Goal: Communication & Community: Share content

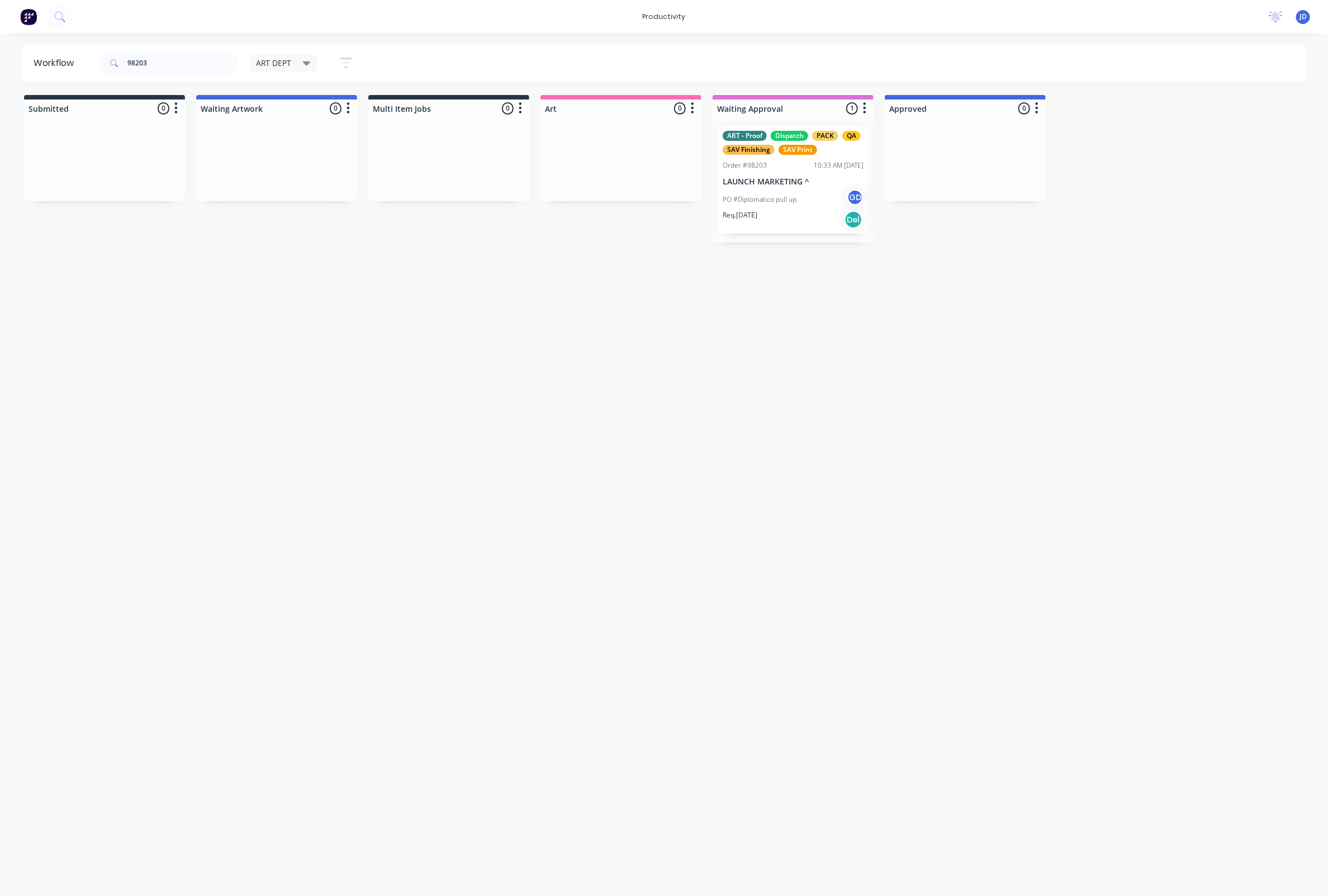
drag, startPoint x: 168, startPoint y: 64, endPoint x: 113, endPoint y: 62, distance: 55.0
click at [113, 62] on div "98203" at bounding box center [168, 63] width 140 height 22
drag, startPoint x: 143, startPoint y: 60, endPoint x: 172, endPoint y: 62, distance: 29.1
click at [143, 60] on input "98203" at bounding box center [183, 63] width 111 height 22
drag, startPoint x: 123, startPoint y: 64, endPoint x: 101, endPoint y: 63, distance: 22.0
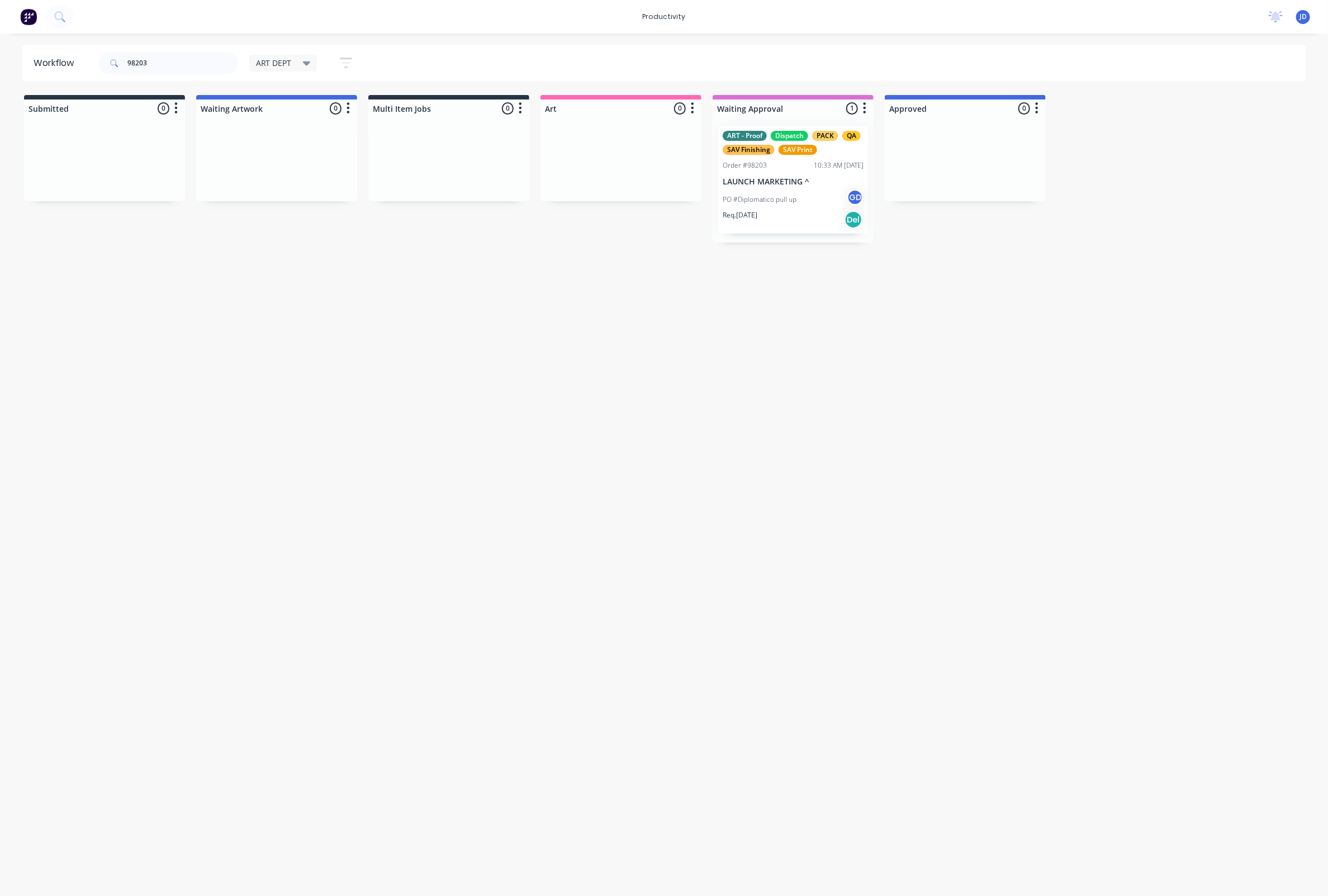
click at [101, 63] on div "98203" at bounding box center [168, 63] width 140 height 22
drag, startPoint x: 189, startPoint y: 65, endPoint x: 176, endPoint y: 65, distance: 13.0
click at [189, 65] on input "98203" at bounding box center [183, 63] width 111 height 22
click at [172, 65] on input "98203" at bounding box center [183, 63] width 111 height 22
drag, startPoint x: 622, startPoint y: 170, endPoint x: 934, endPoint y: 167, distance: 312.0
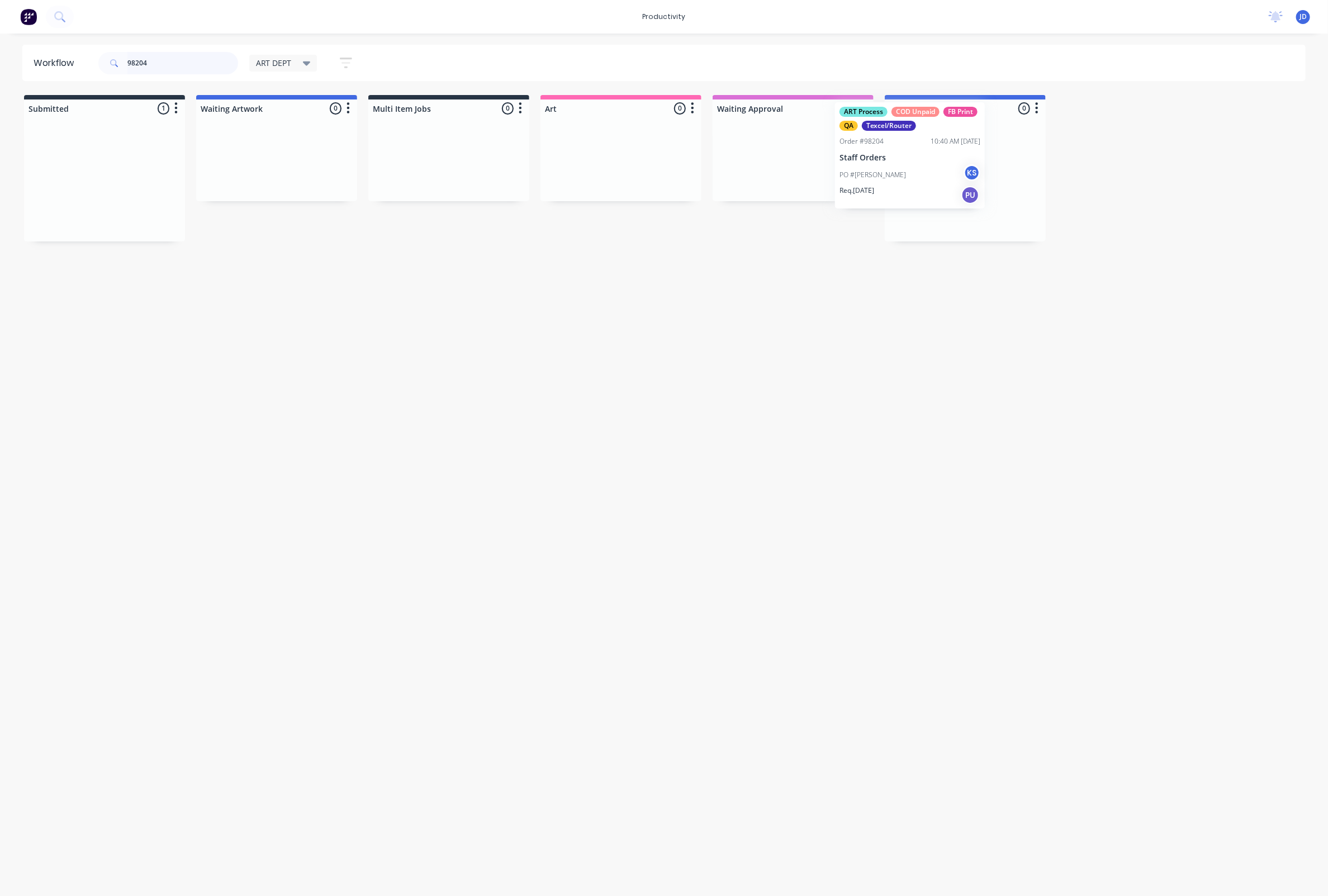
click at [932, 206] on div "PO #[PERSON_NAME] KS" at bounding box center [965, 199] width 141 height 21
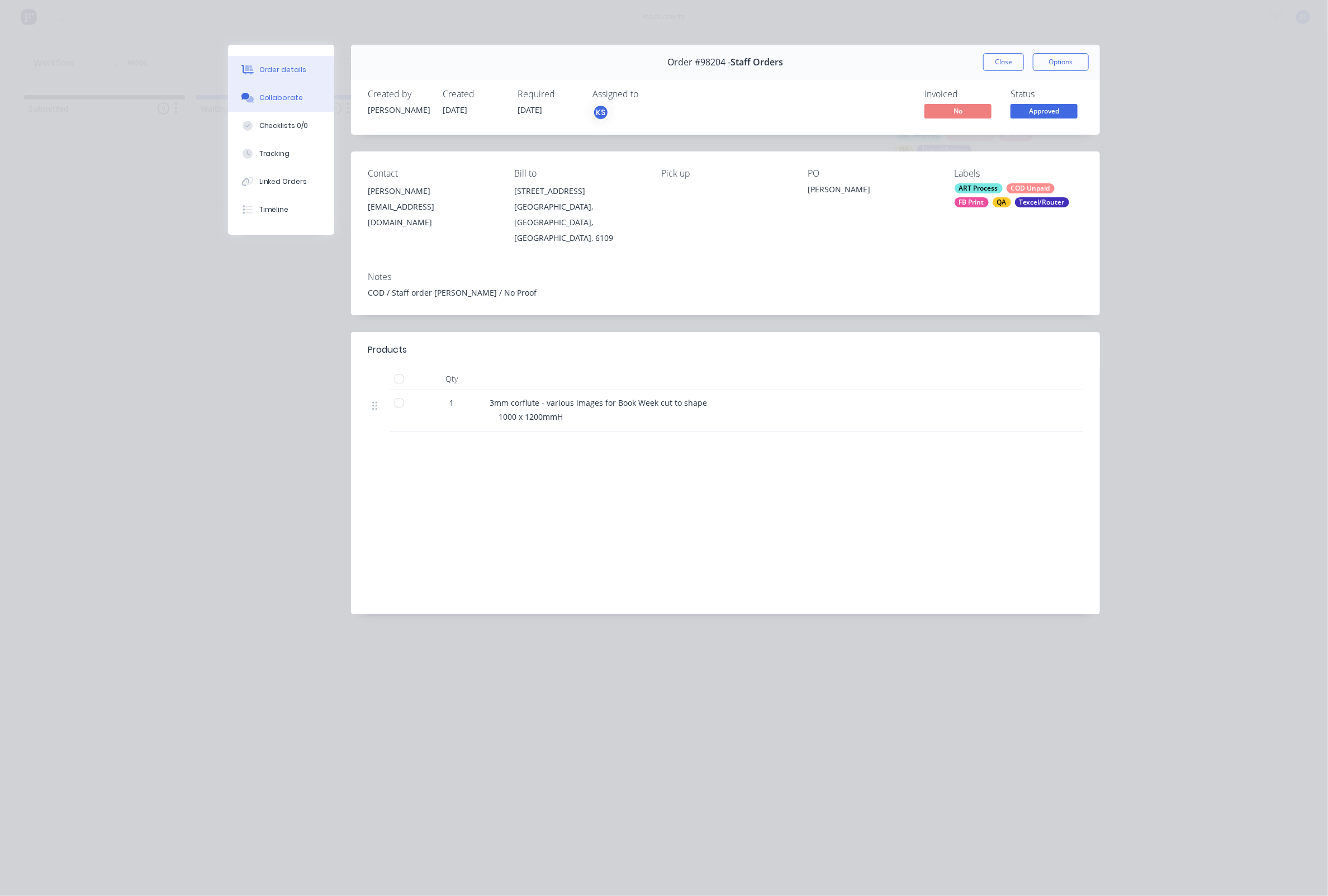
click at [290, 98] on div "Collaborate" at bounding box center [281, 98] width 44 height 10
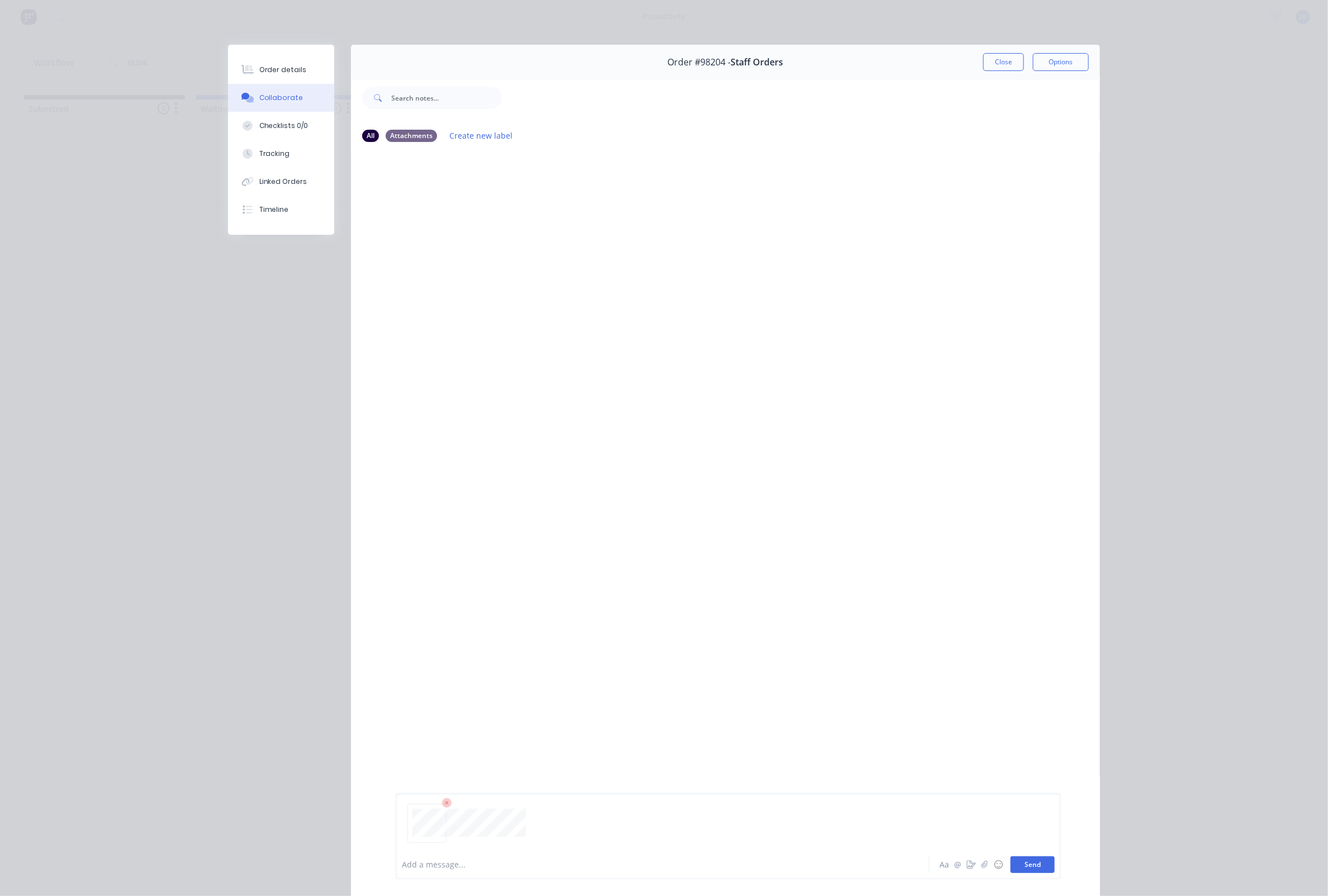
click at [1021, 863] on button "Send" at bounding box center [1033, 865] width 44 height 17
click at [994, 57] on button "Close" at bounding box center [1004, 62] width 41 height 18
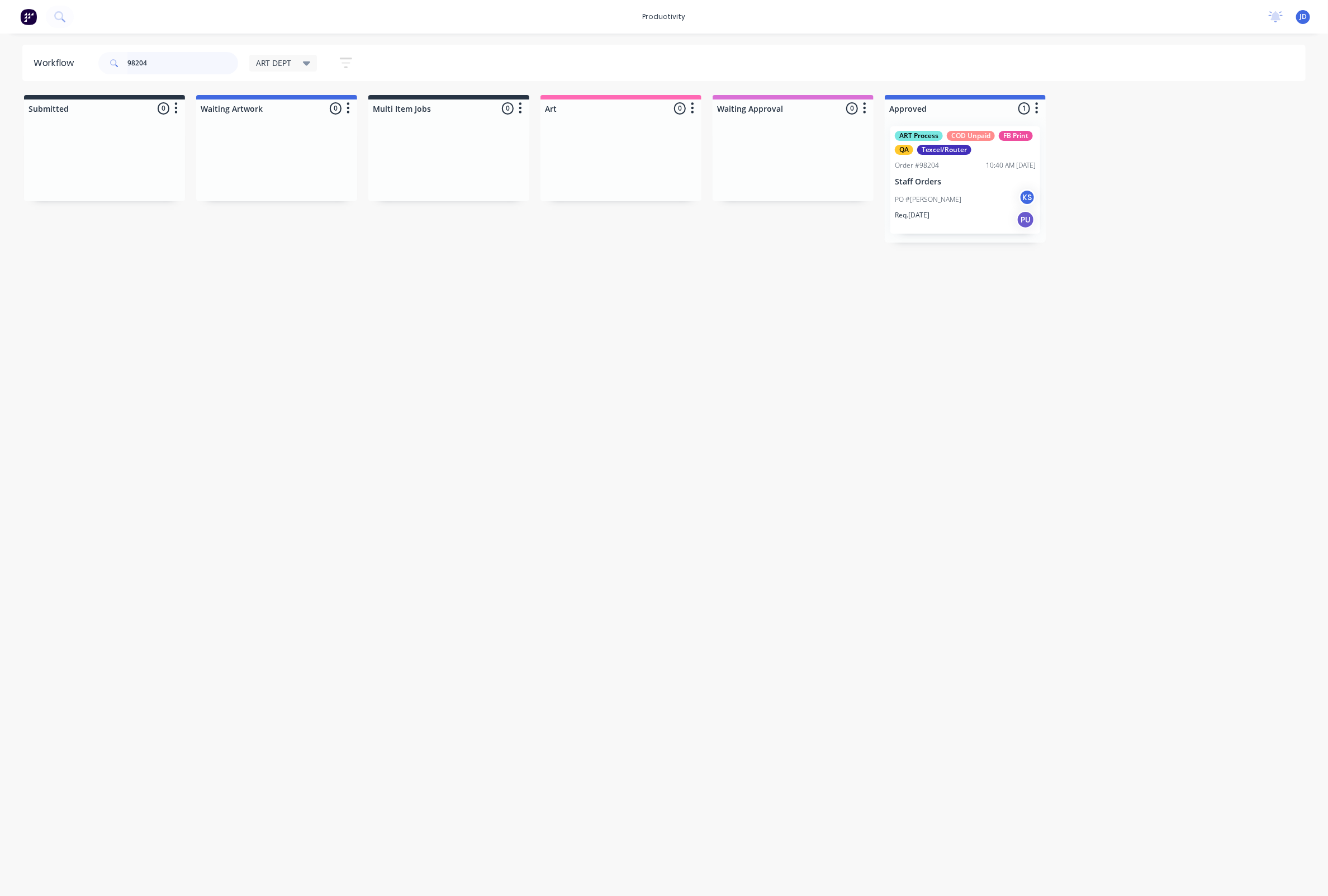
drag, startPoint x: 196, startPoint y: 64, endPoint x: 93, endPoint y: 63, distance: 103.0
click at [93, 63] on header "Workflow 98204 ART DEPT Save new view None edit ART DEPT (Default) edit Banner …" at bounding box center [664, 62] width 1284 height 36
type input "97984"
click at [288, 64] on span "ART DEPT" at bounding box center [274, 63] width 36 height 12
click at [282, 153] on button "None" at bounding box center [317, 146] width 119 height 13
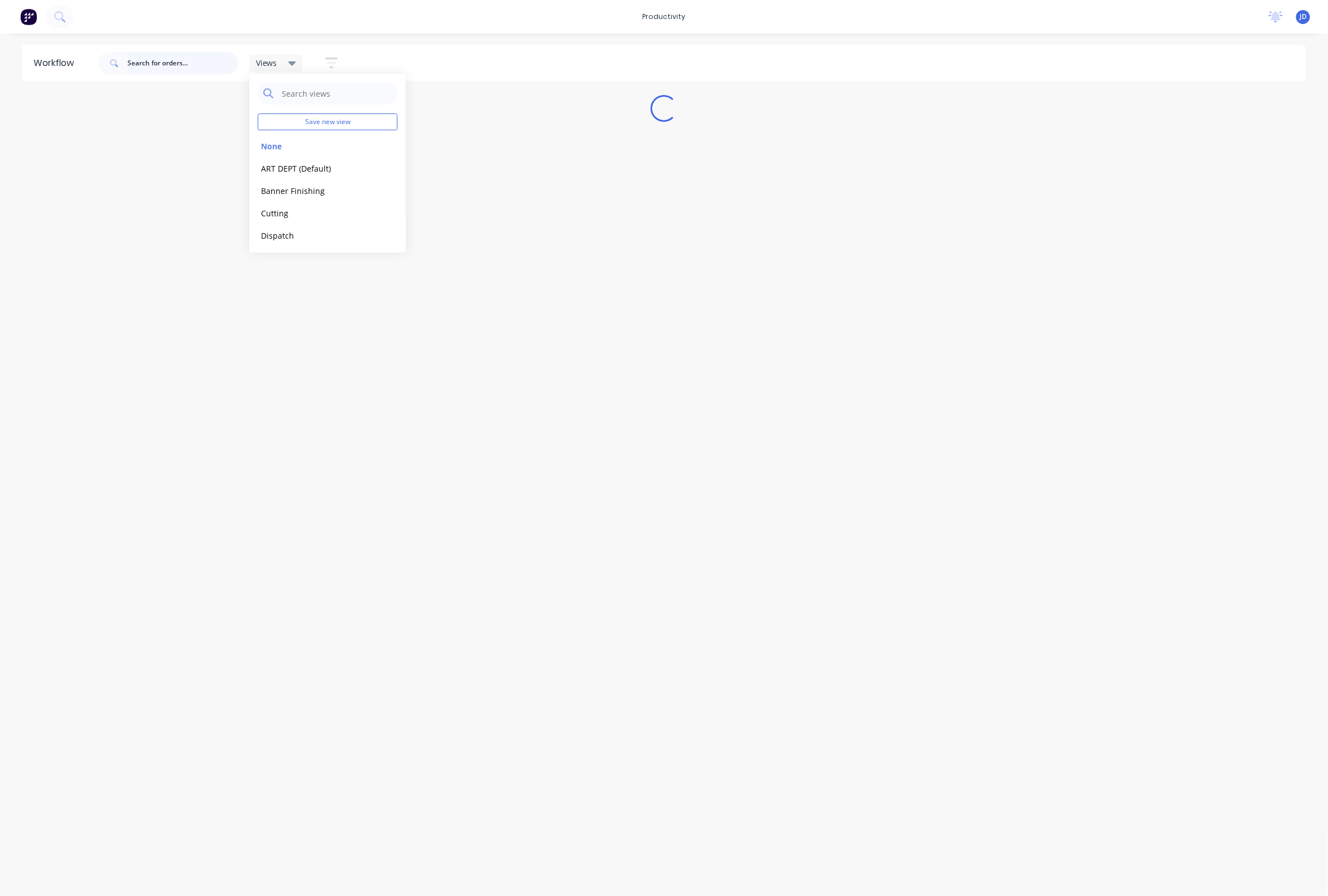
click at [207, 63] on input "text" at bounding box center [183, 63] width 111 height 22
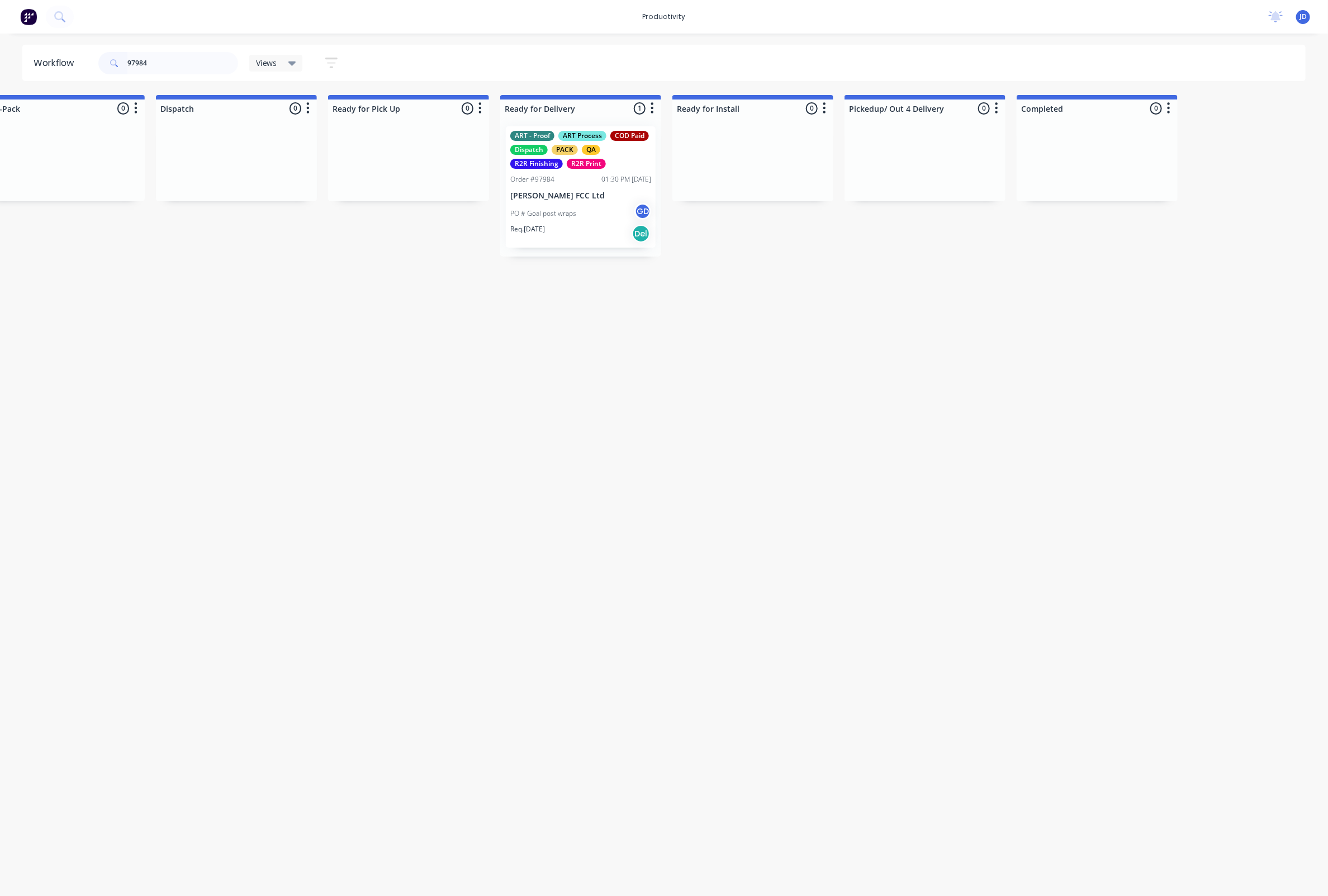
scroll to position [0, 2967]
drag, startPoint x: 172, startPoint y: 67, endPoint x: 40, endPoint y: 59, distance: 132.2
click at [41, 59] on header "Workflow 97984 Views Save new view None edit ART DEPT (Default) edit Banner Fin…" at bounding box center [664, 62] width 1284 height 36
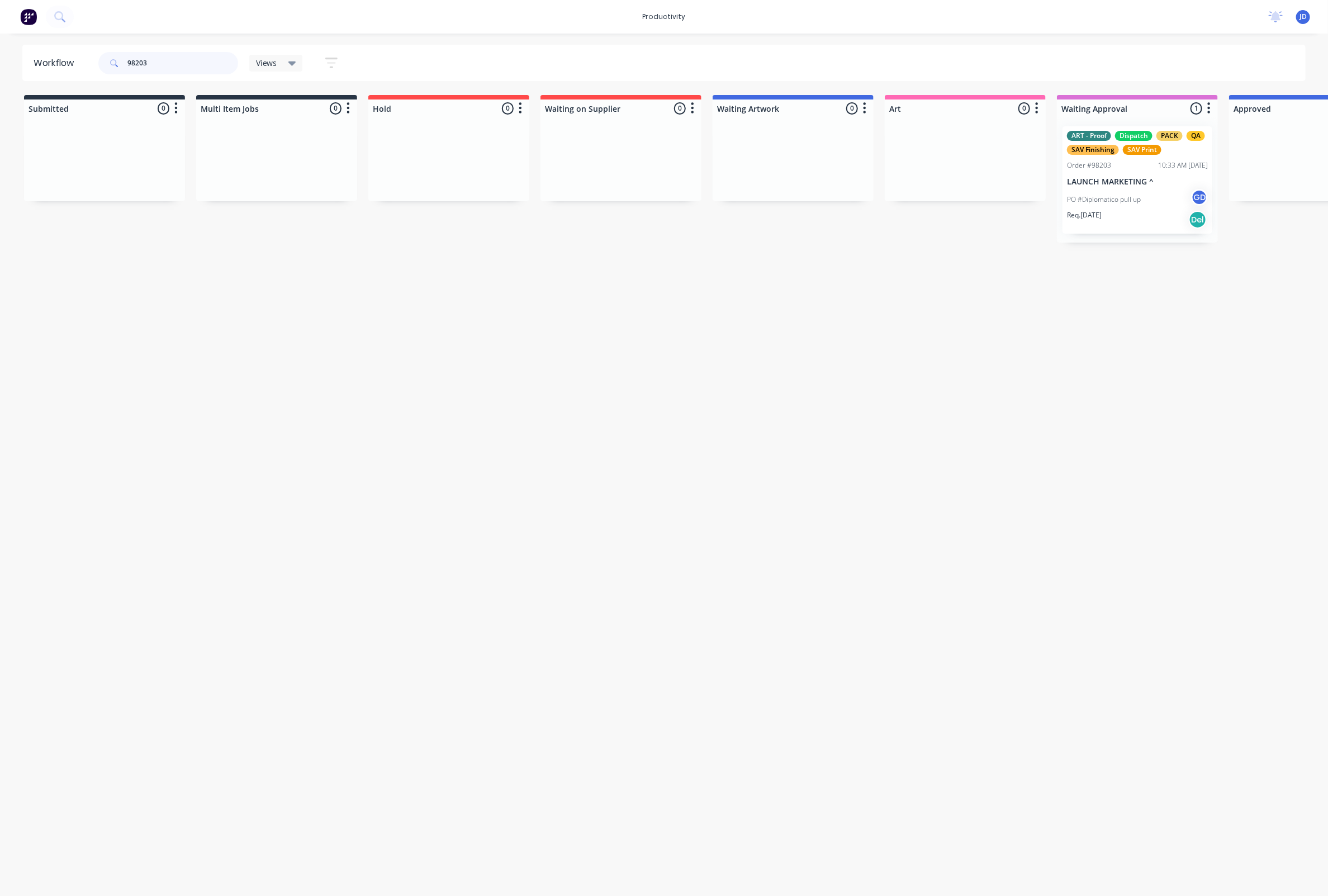
scroll to position [0, 0]
drag, startPoint x: 1105, startPoint y: 199, endPoint x: 1227, endPoint y: 196, distance: 122.0
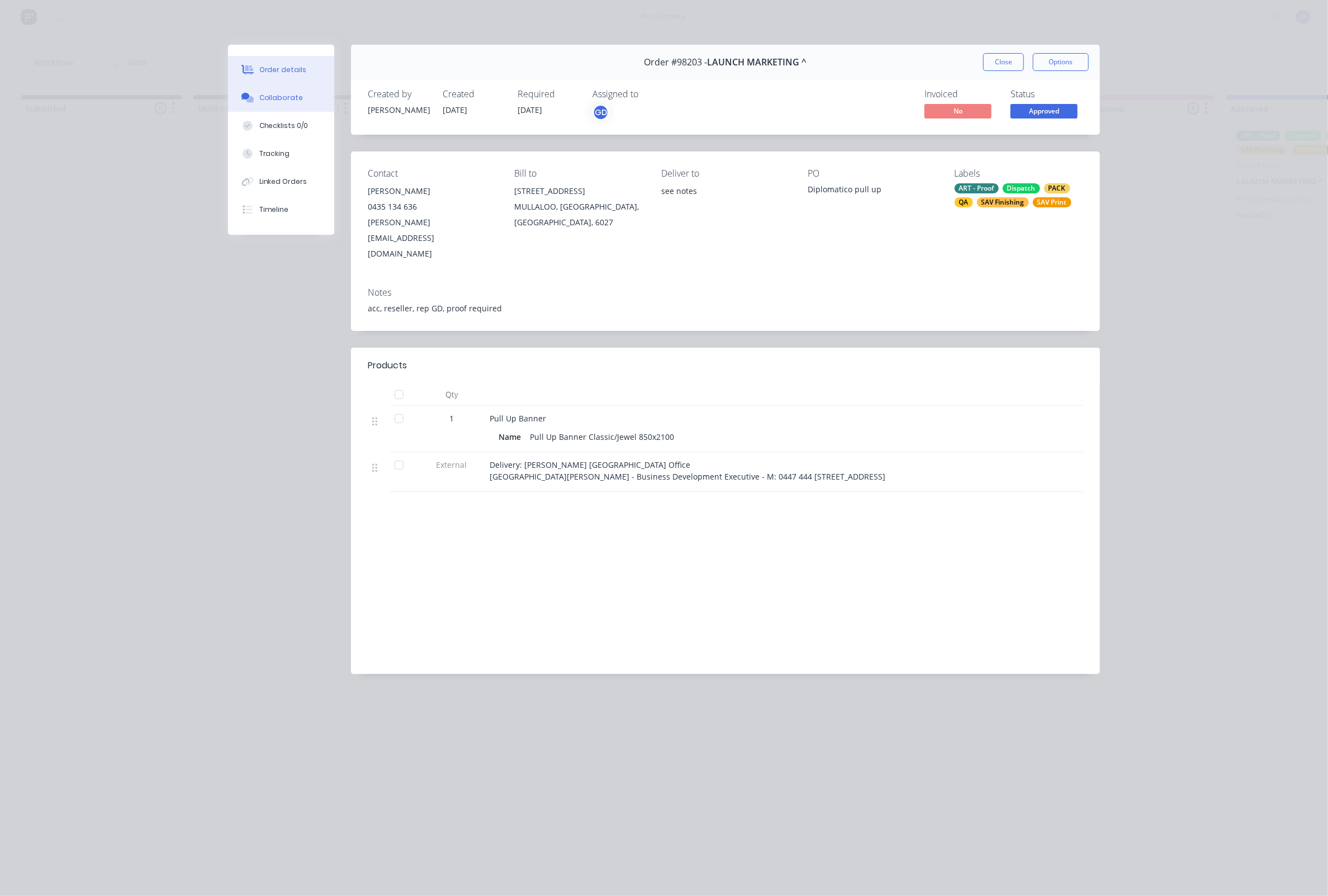
click at [278, 100] on div "Collaborate" at bounding box center [281, 98] width 44 height 10
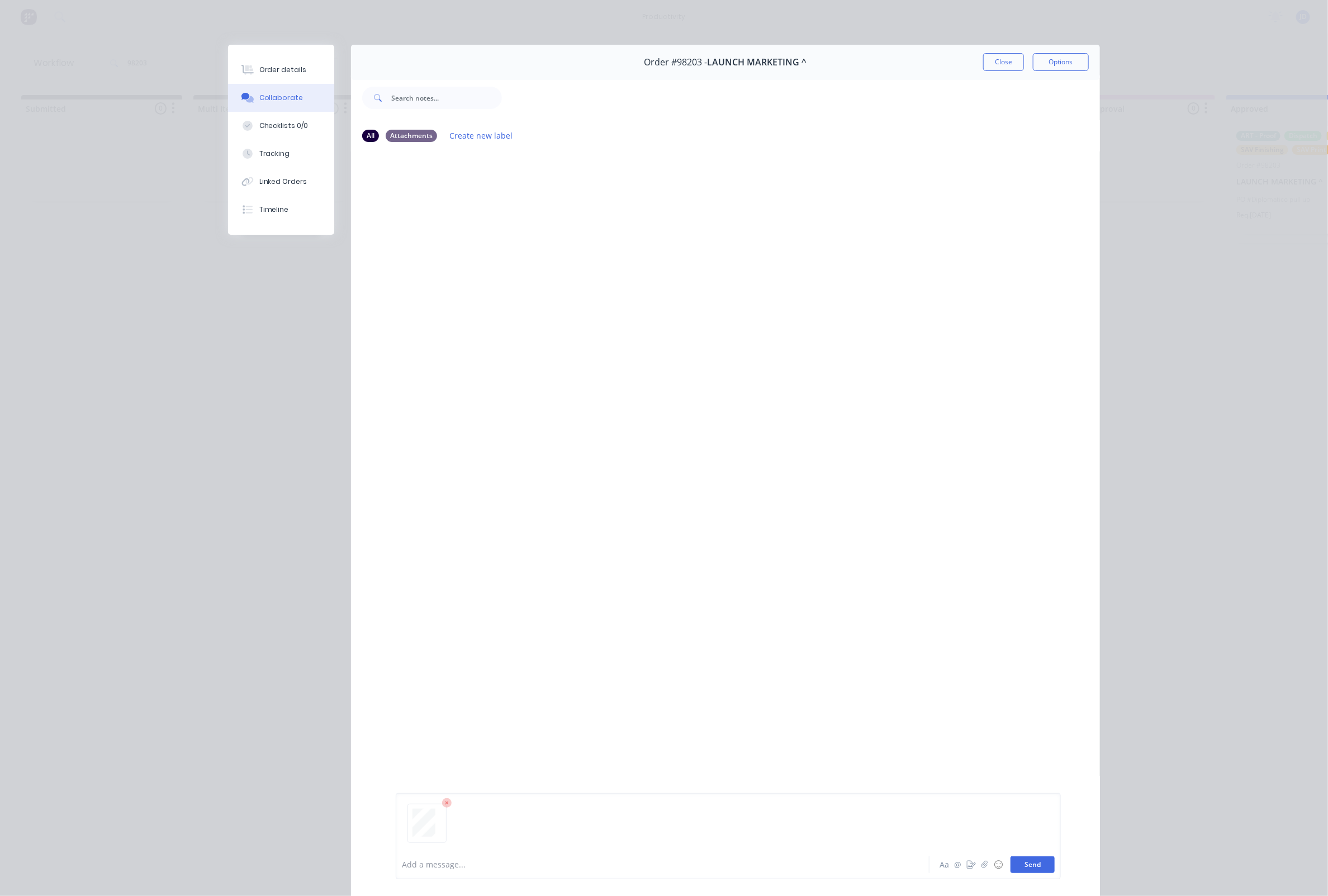
click at [1020, 861] on button "Send" at bounding box center [1033, 865] width 44 height 17
click at [1005, 61] on button "Close" at bounding box center [1004, 62] width 41 height 18
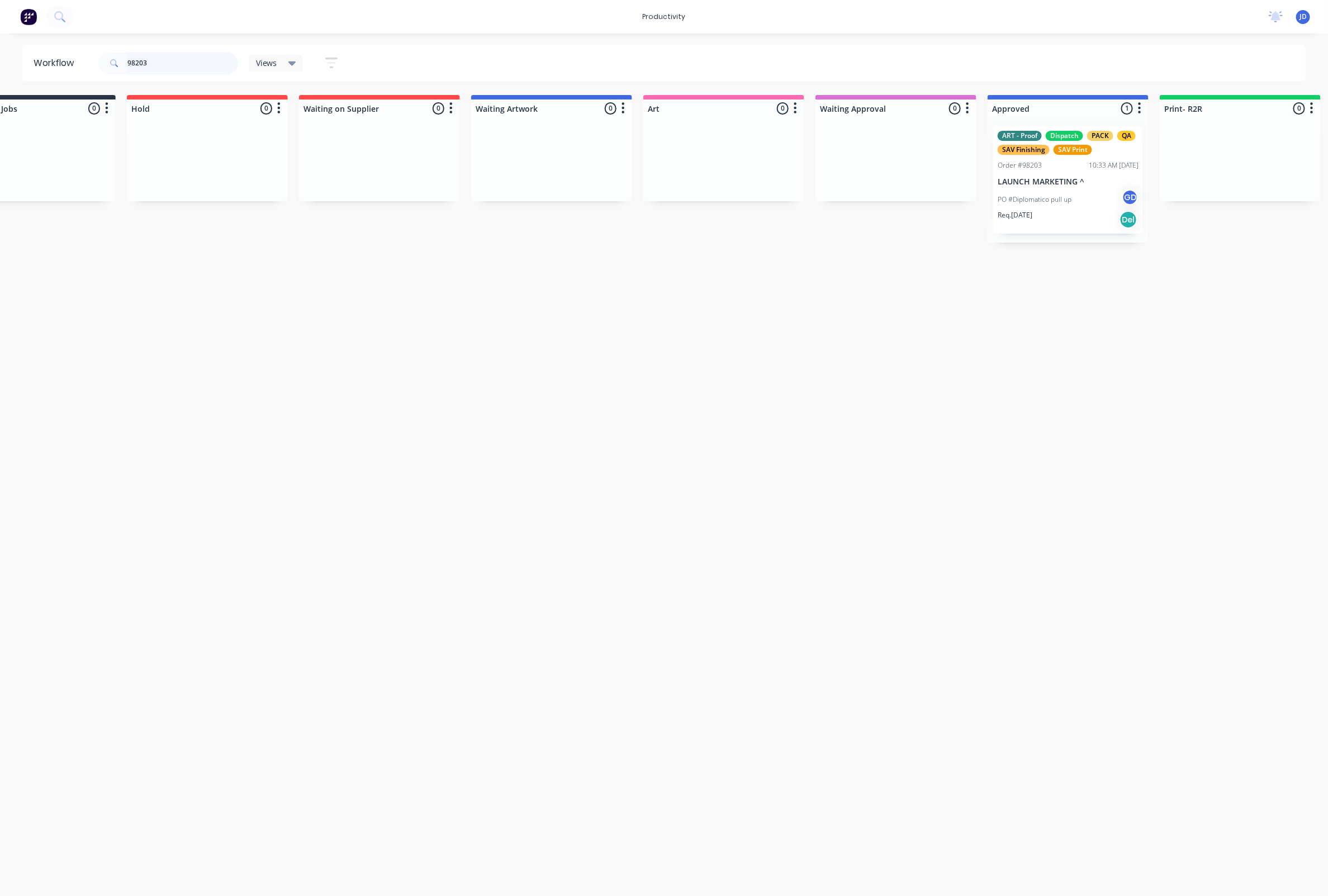
scroll to position [0, 266]
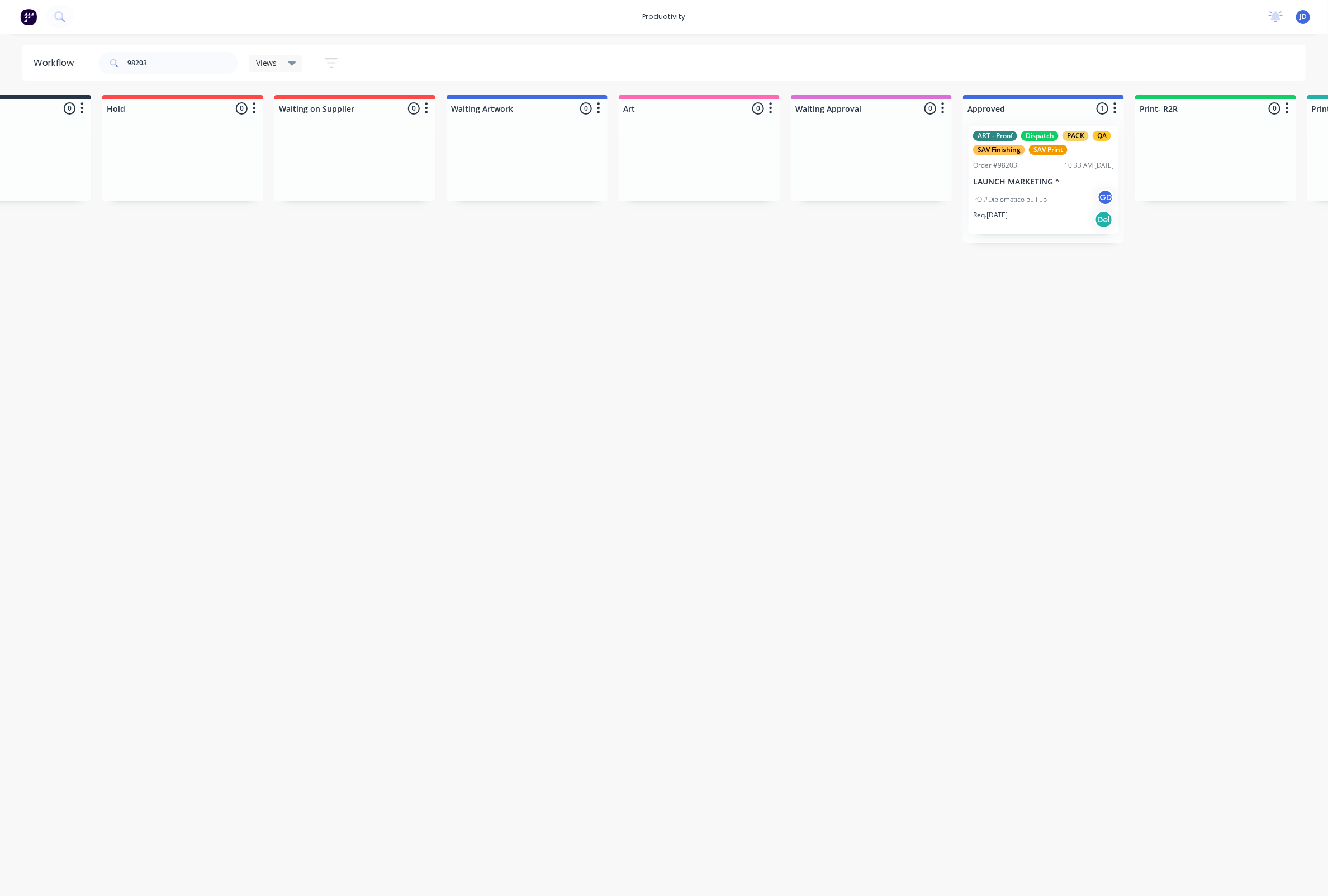
click at [1042, 185] on p "LAUNCH MARKETING ^" at bounding box center [1043, 181] width 141 height 10
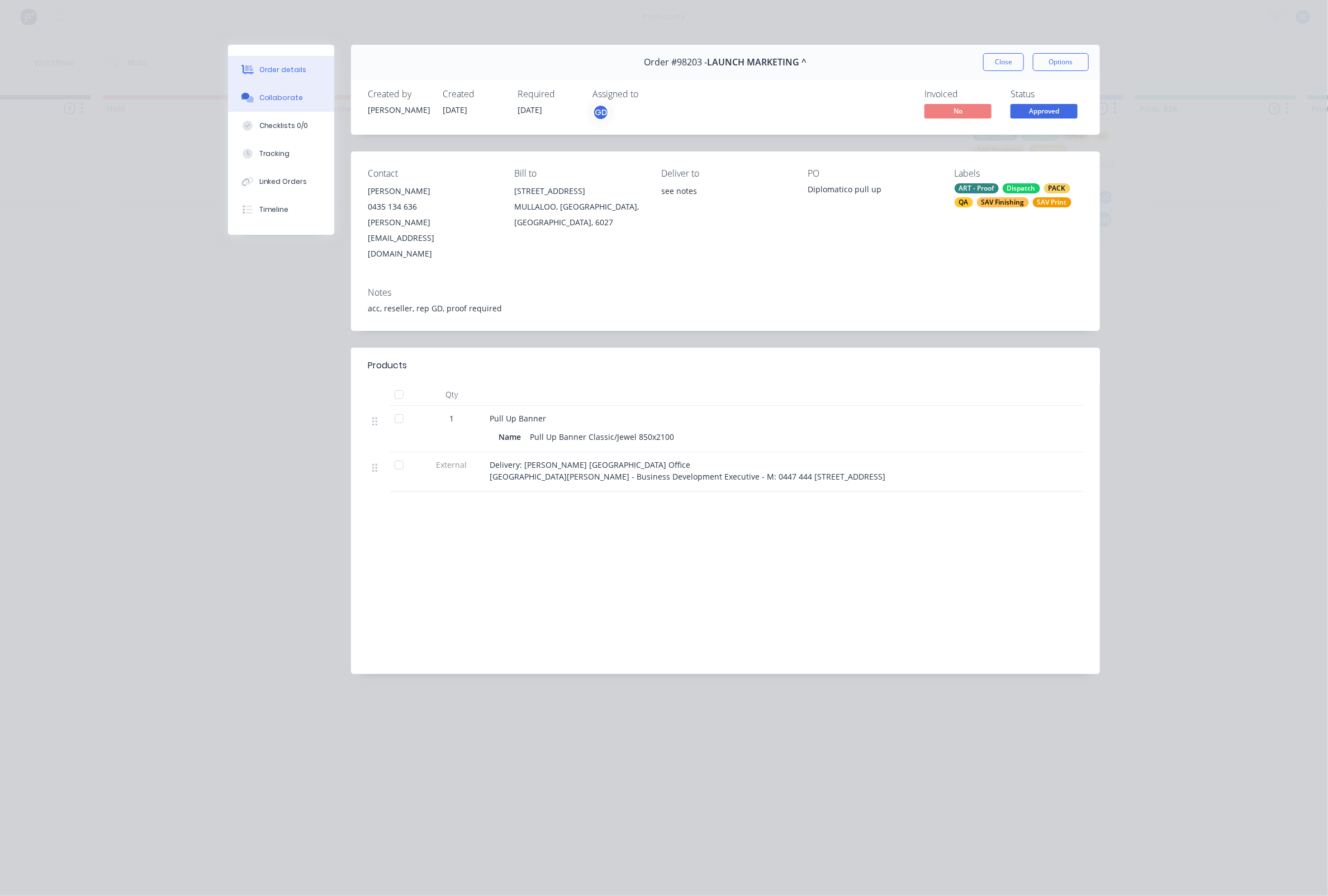
click at [263, 105] on button "Collaborate" at bounding box center [281, 98] width 106 height 28
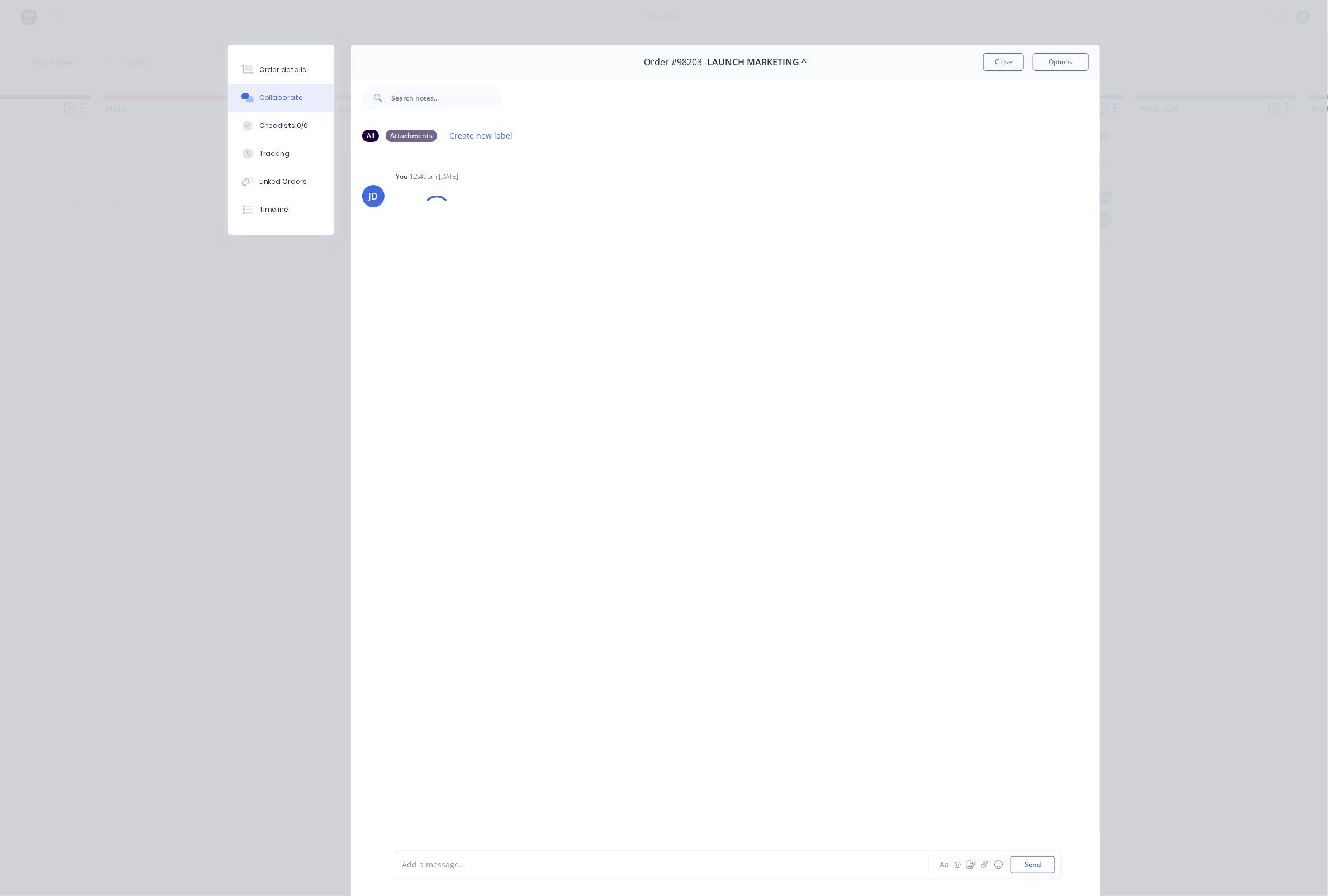
drag, startPoint x: 1000, startPoint y: 64, endPoint x: 790, endPoint y: 61, distance: 210.0
click at [1000, 64] on button "Close" at bounding box center [1004, 62] width 41 height 18
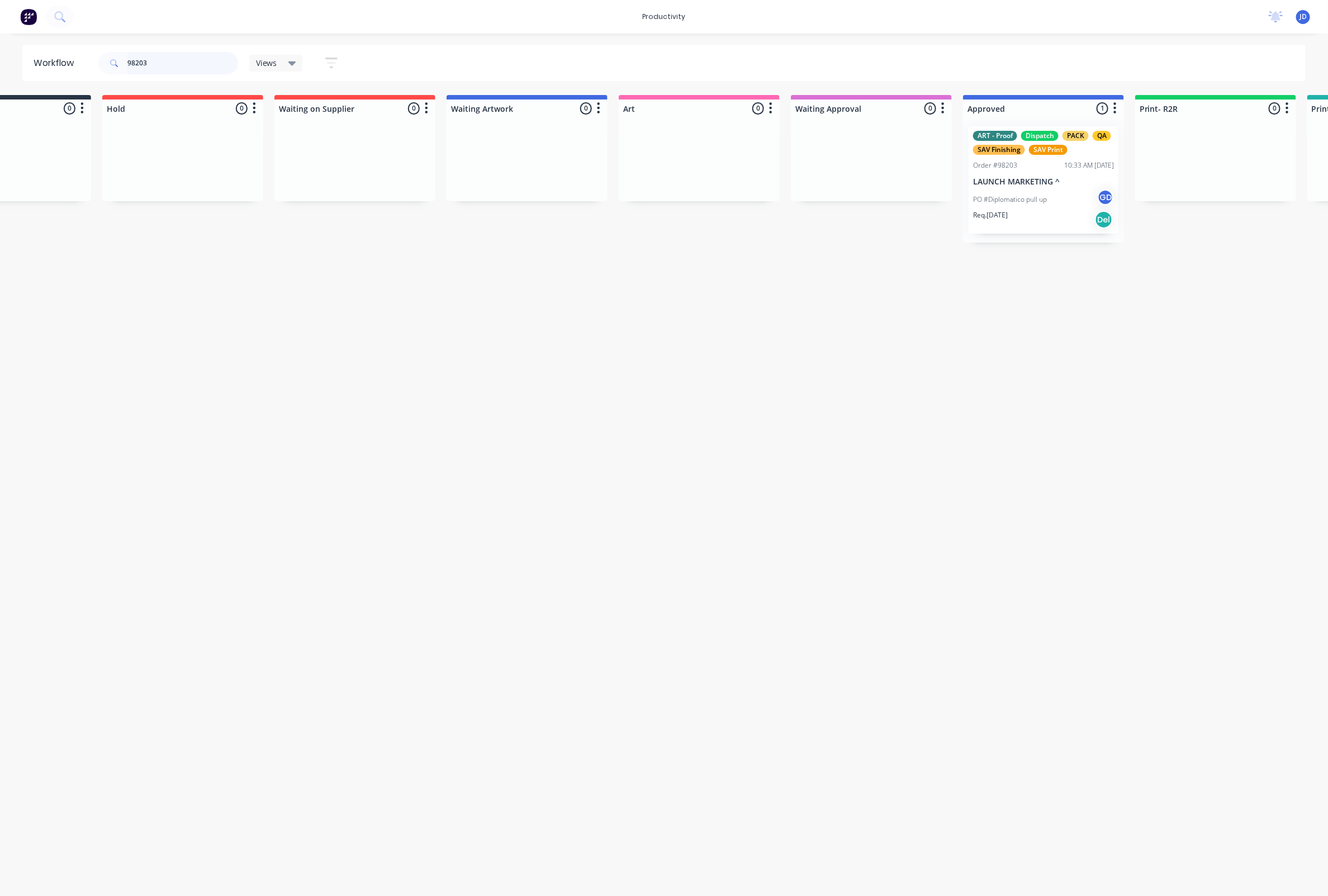
drag, startPoint x: 156, startPoint y: 61, endPoint x: 83, endPoint y: 59, distance: 73.0
click at [84, 60] on header "Workflow 98203 Views Save new view None edit ART DEPT (Default) edit Banner Fin…" at bounding box center [664, 62] width 1284 height 36
click at [174, 72] on div "98203" at bounding box center [168, 63] width 140 height 33
drag, startPoint x: 116, startPoint y: 61, endPoint x: 98, endPoint y: 61, distance: 18.0
click at [98, 61] on div "98203" at bounding box center [168, 63] width 140 height 22
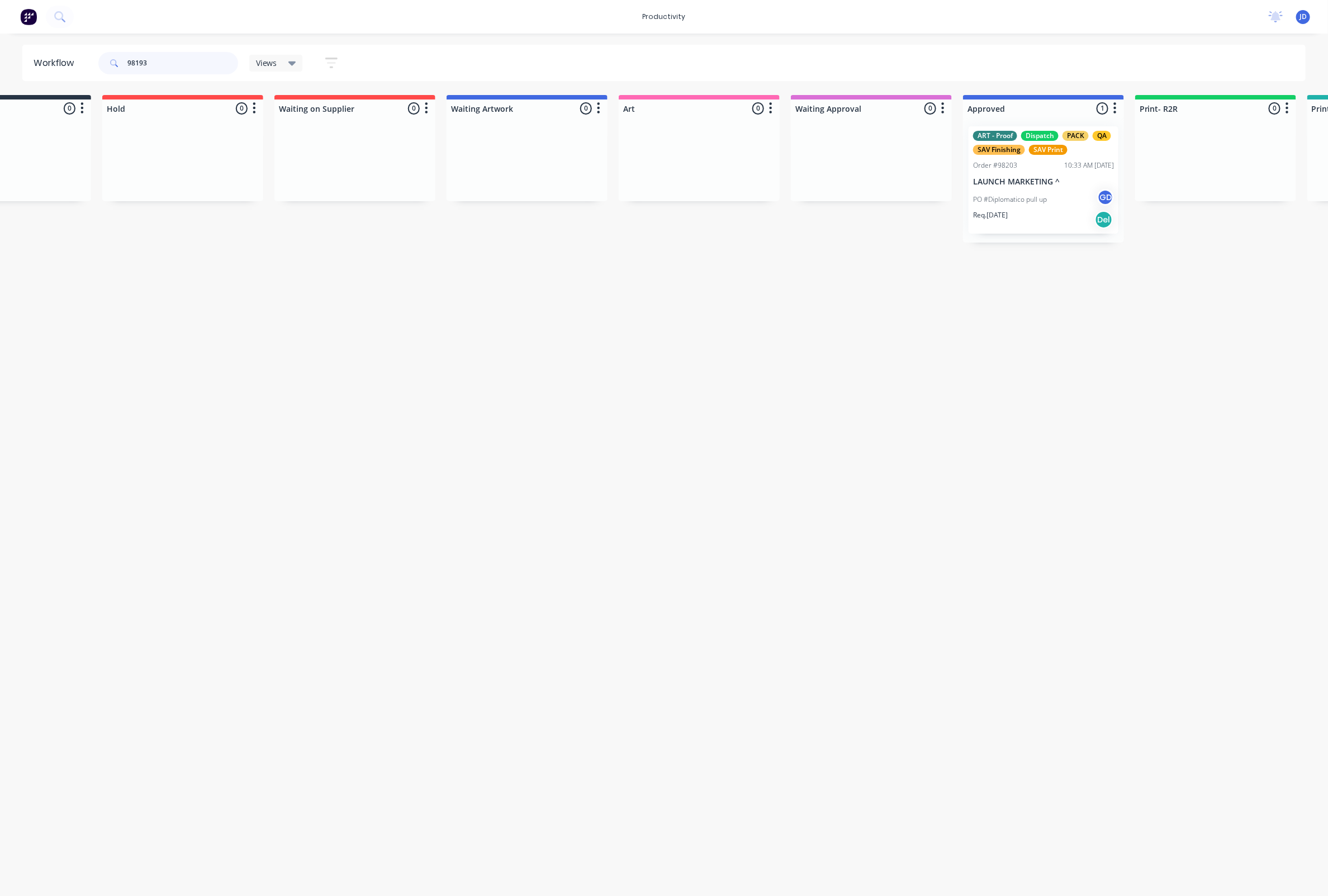
type input "98193"
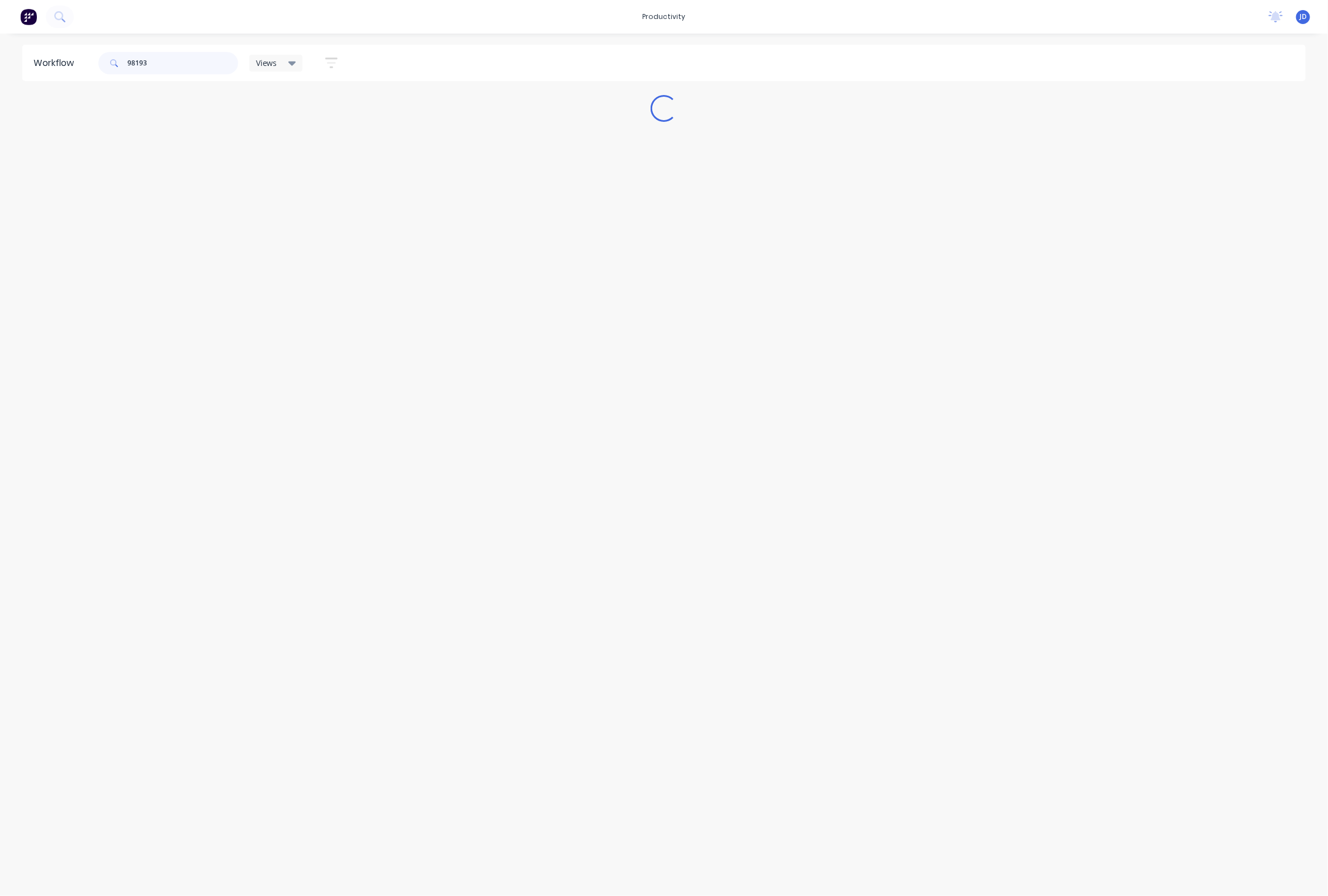
scroll to position [0, 0]
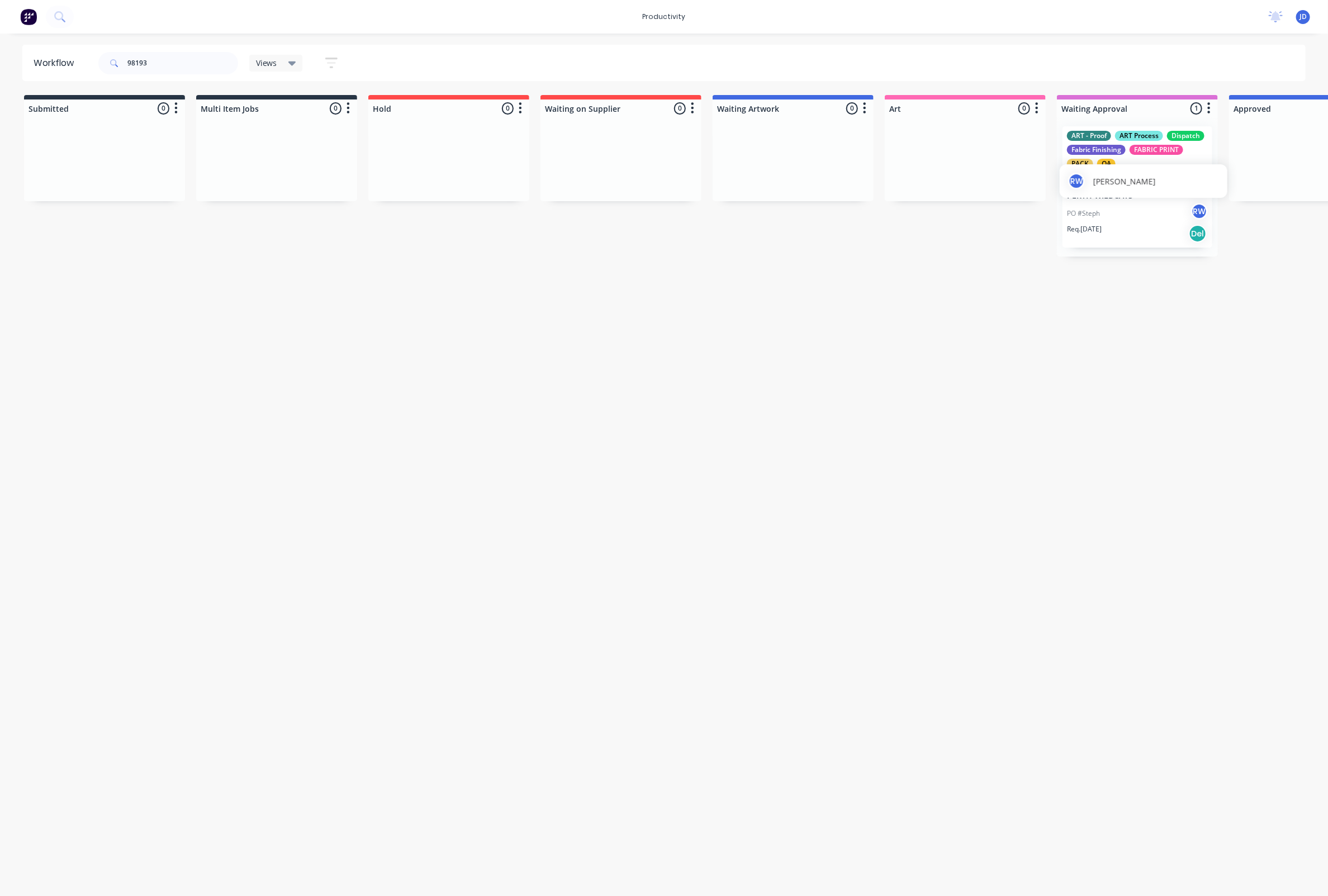
click at [1106, 198] on div "RW [PERSON_NAME]" at bounding box center [1144, 181] width 168 height 33
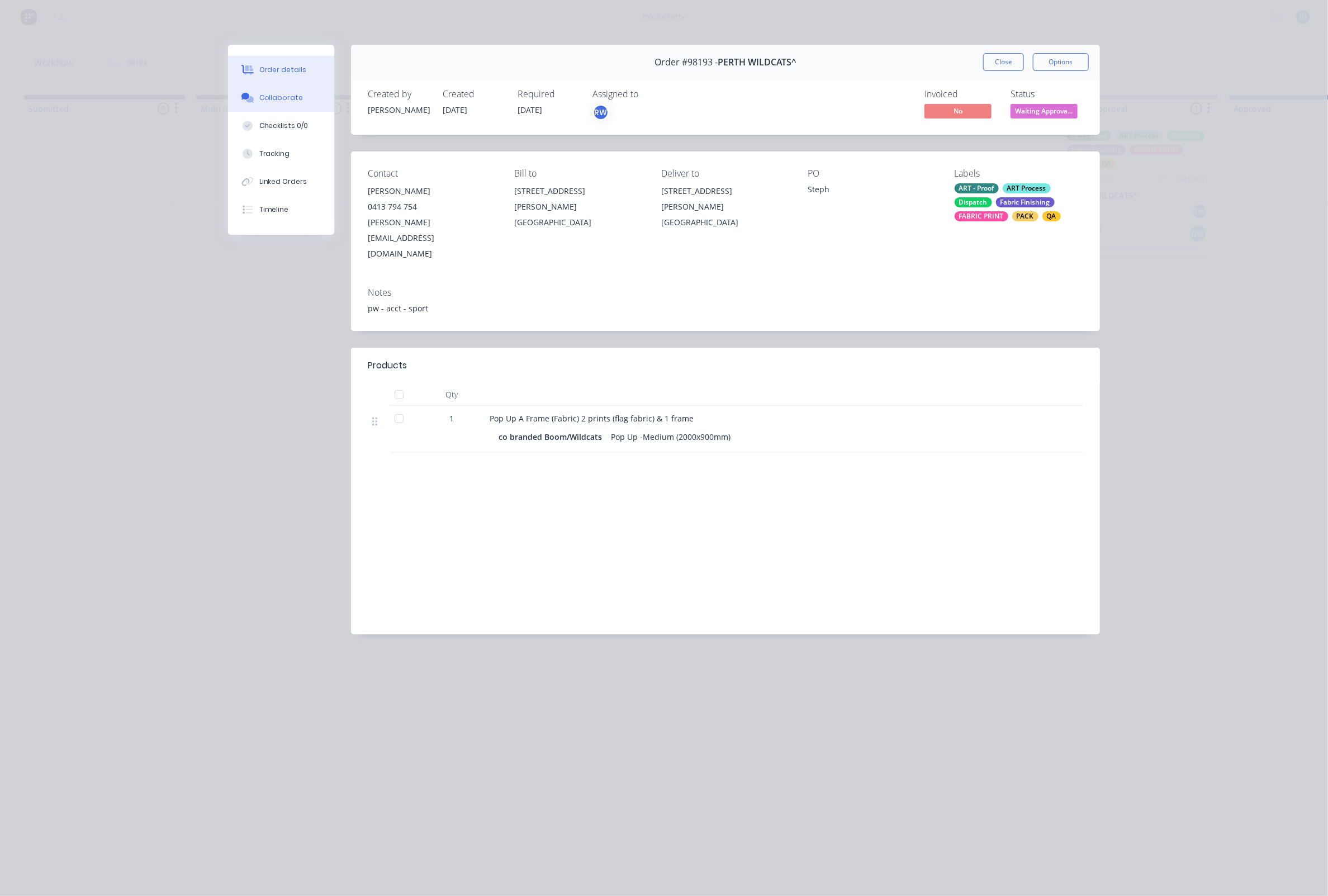
click at [288, 103] on div "Collaborate" at bounding box center [281, 98] width 44 height 10
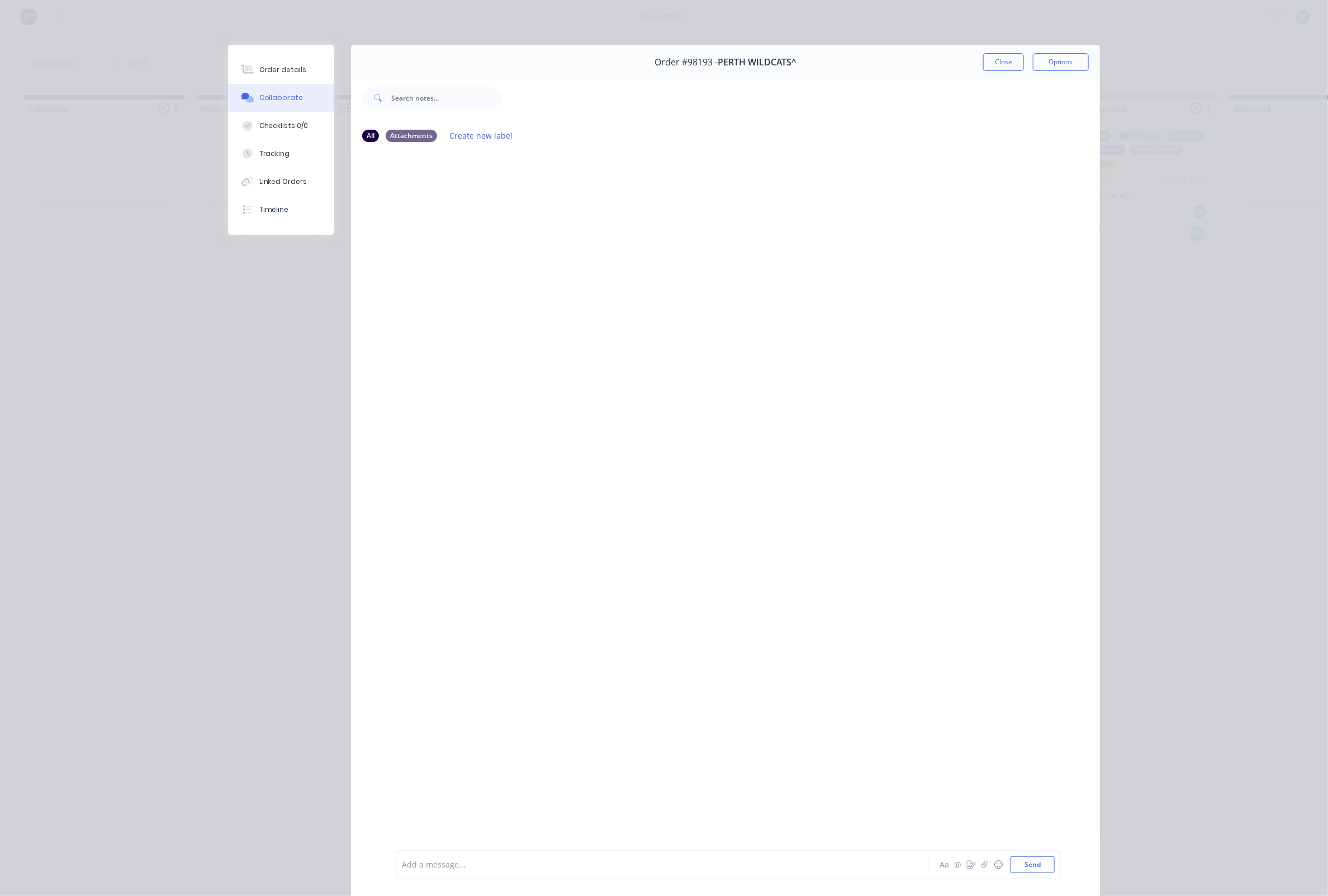
click at [487, 877] on div "Add a message... Aa @ ☺ Send" at bounding box center [728, 865] width 665 height 29
click at [485, 869] on div at bounding box center [647, 865] width 489 height 12
click at [272, 68] on div "Order details" at bounding box center [283, 69] width 48 height 10
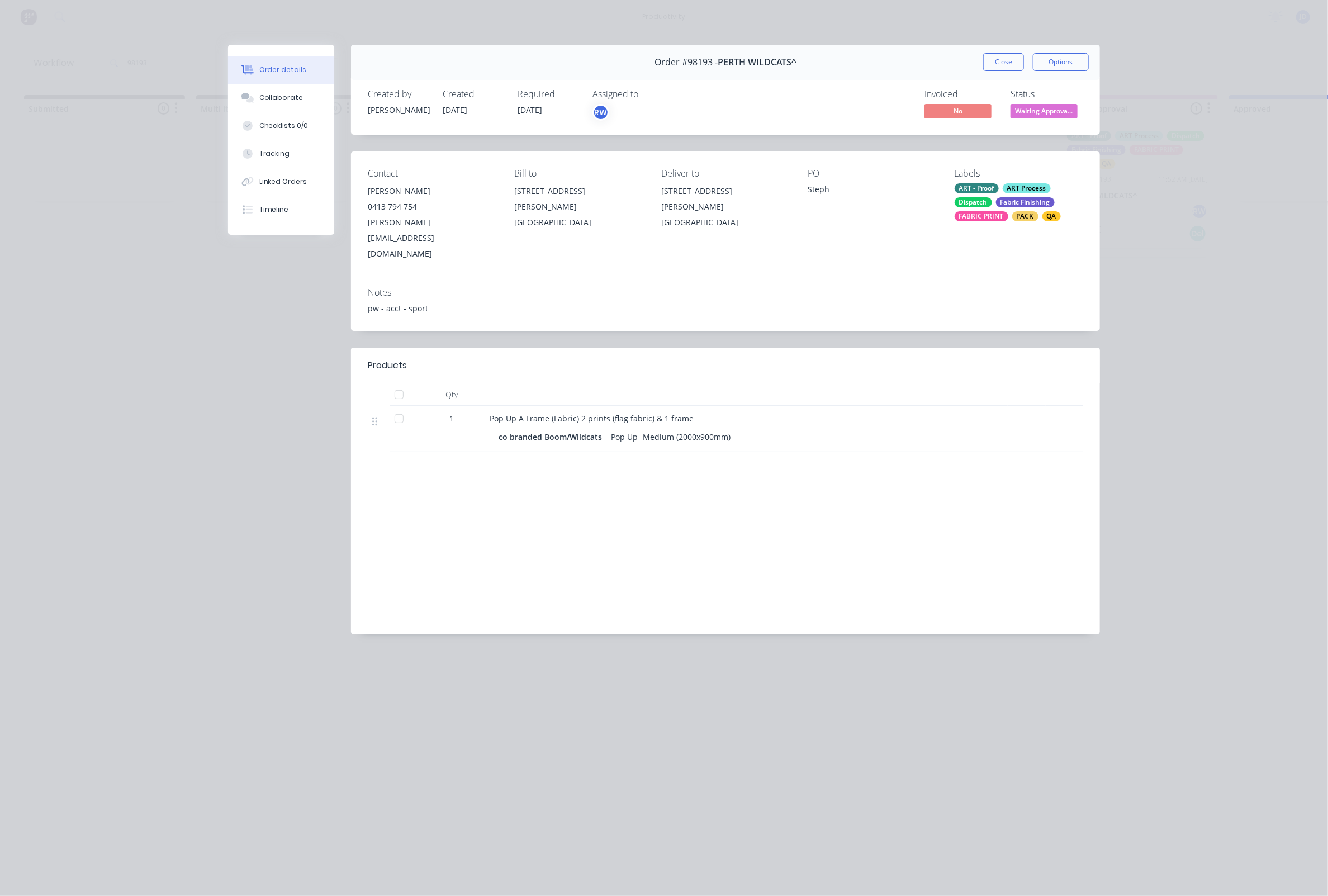
click at [1048, 202] on div "Fabric Finishing" at bounding box center [1025, 202] width 59 height 10
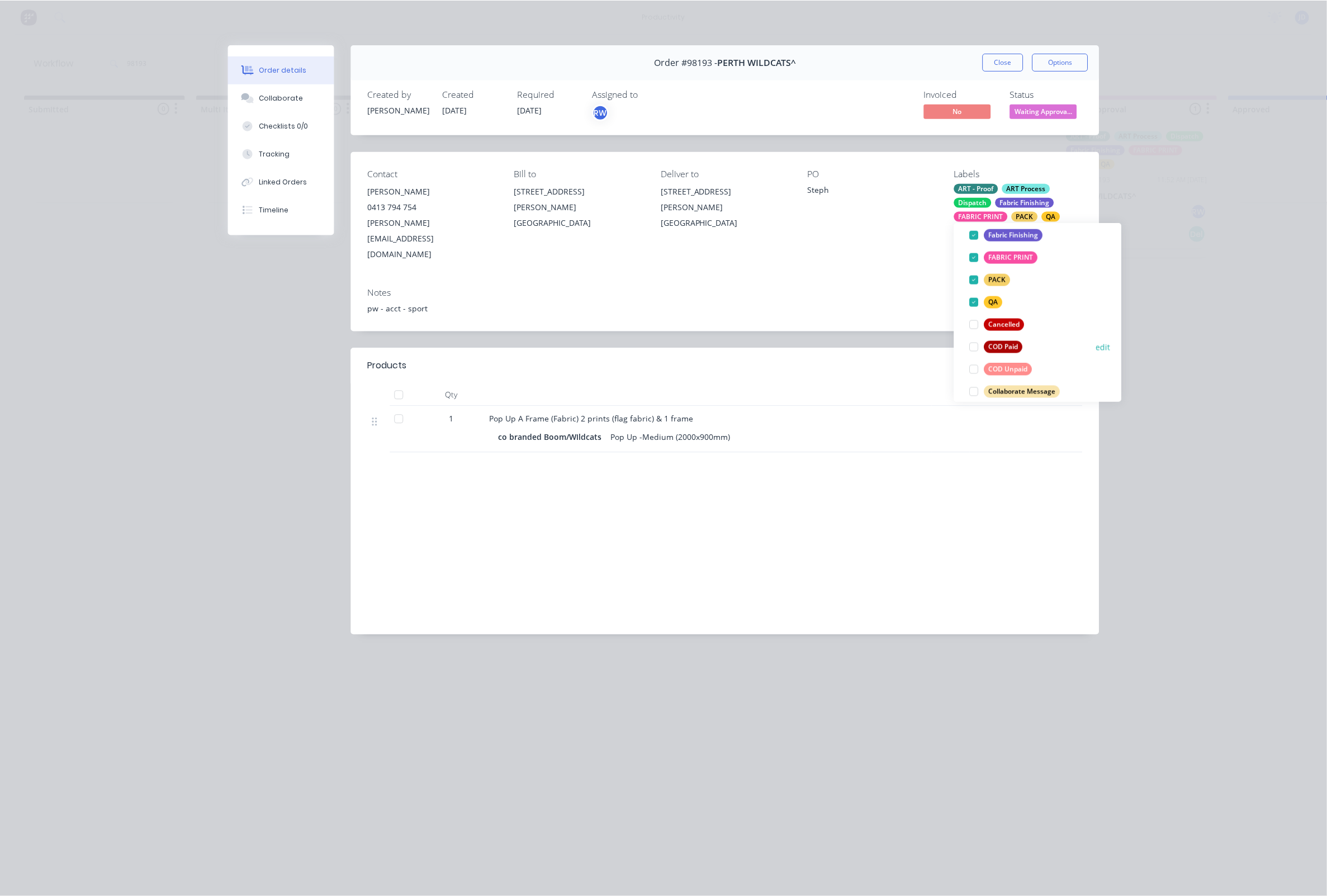
scroll to position [143, 0]
click at [978, 390] on div at bounding box center [975, 392] width 22 height 22
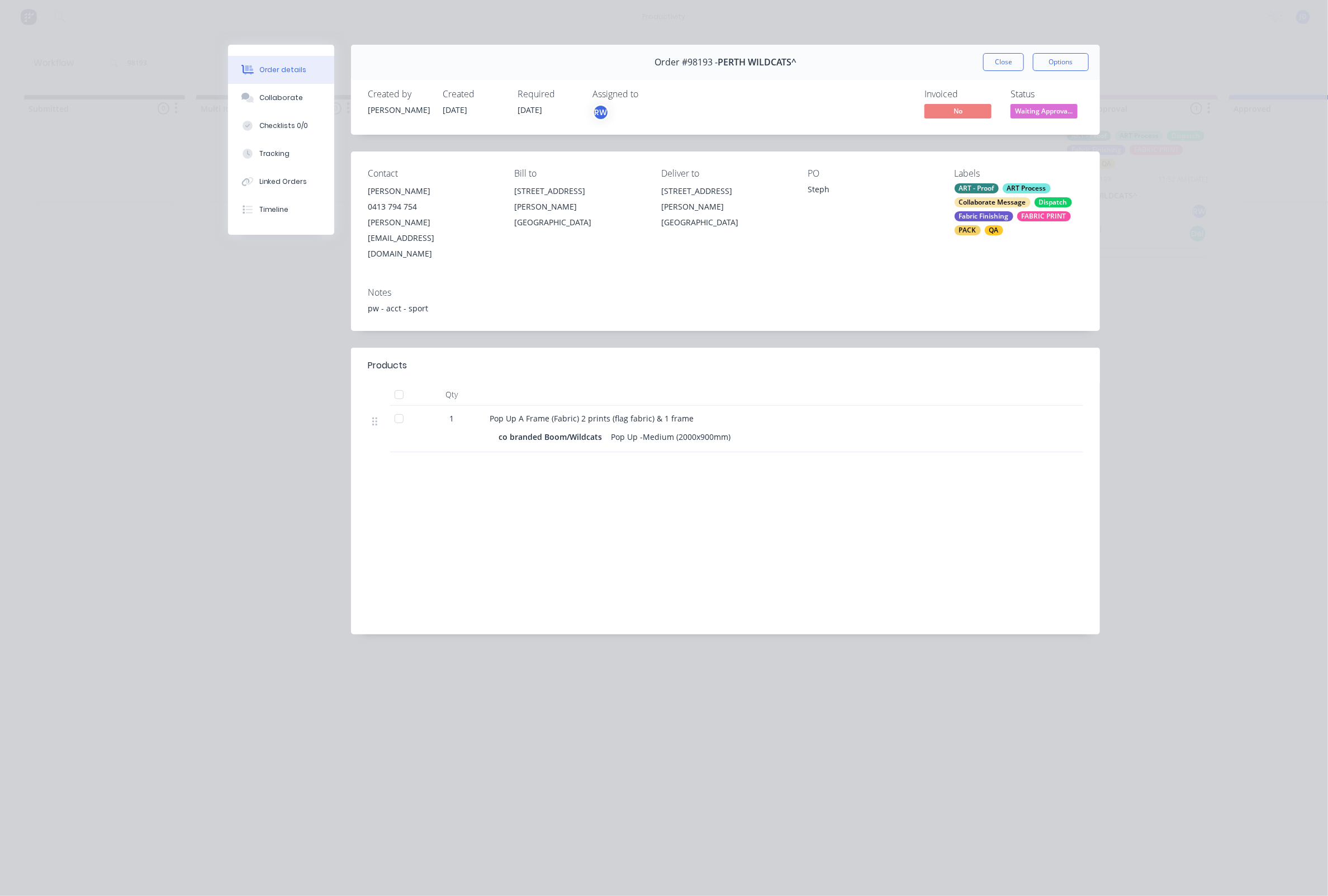
click at [902, 310] on div "Order #98193 - PERTH WILDCATS^ Close Options Created by [PERSON_NAME] Created […" at bounding box center [664, 348] width 872 height 607
click at [253, 96] on icon at bounding box center [248, 98] width 13 height 10
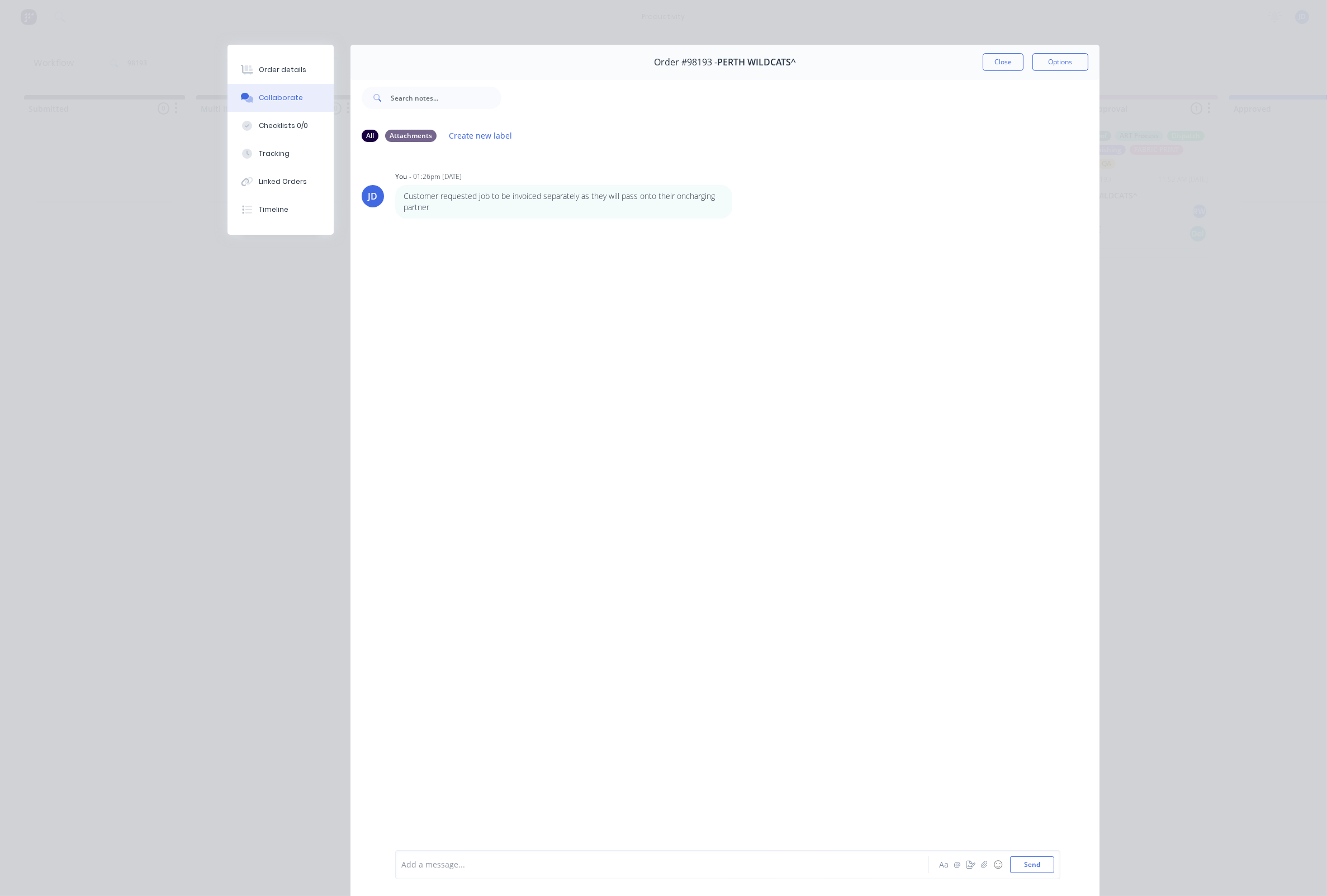
click at [55, 384] on div "Order details Collaborate Checklists 0/0 Tracking Linked Orders Timeline Order …" at bounding box center [663, 448] width 1327 height 896
click at [1023, 863] on button "Send" at bounding box center [1032, 865] width 44 height 17
click at [999, 58] on button "Close" at bounding box center [1003, 62] width 41 height 18
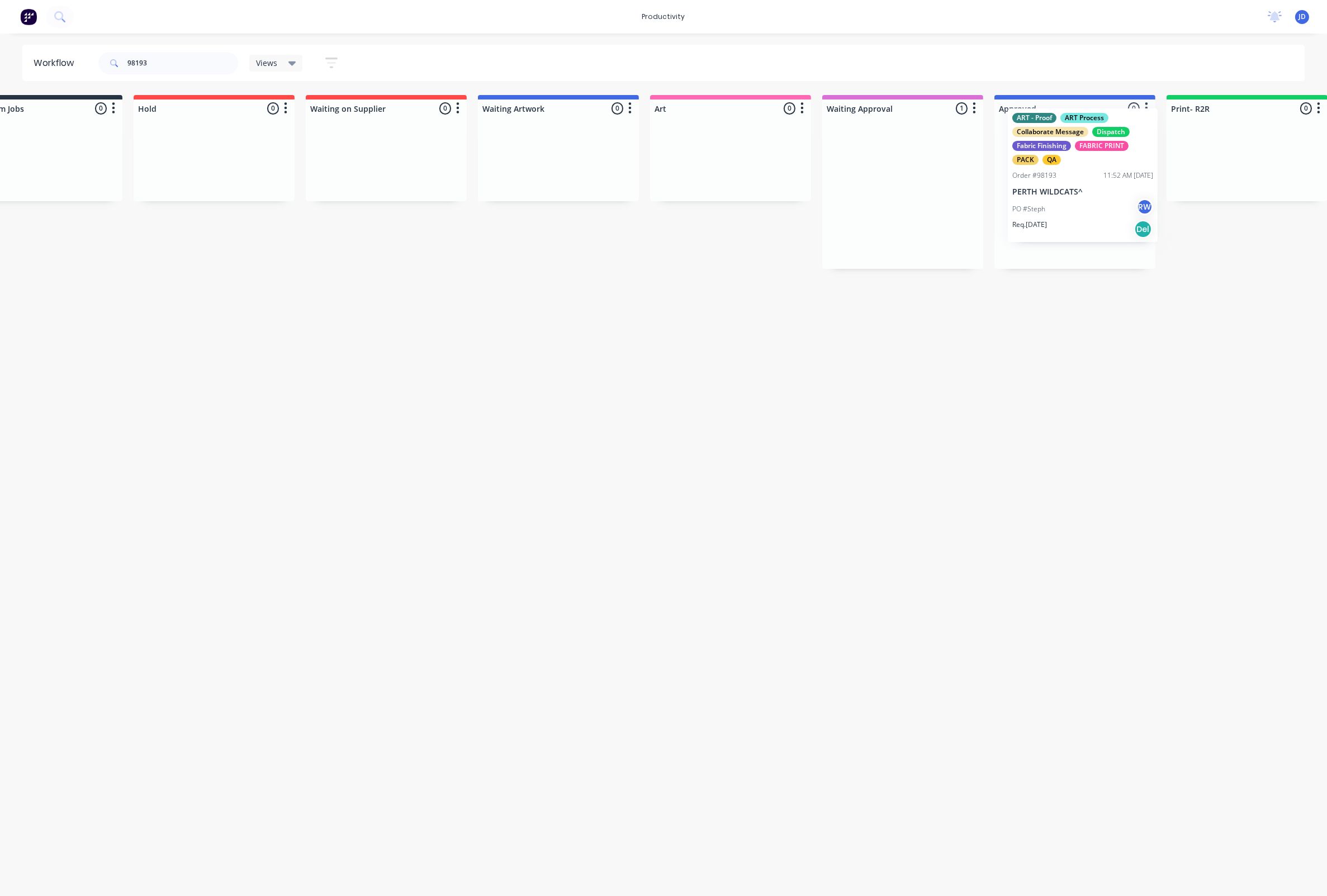
drag, startPoint x: 976, startPoint y: 200, endPoint x: 1039, endPoint y: 191, distance: 63.6
drag, startPoint x: 165, startPoint y: 63, endPoint x: 85, endPoint y: 62, distance: 80.0
click at [85, 62] on header "Workflow 98193 Views Save new view None edit ART DEPT (Default) edit Banner Fin…" at bounding box center [664, 62] width 1283 height 36
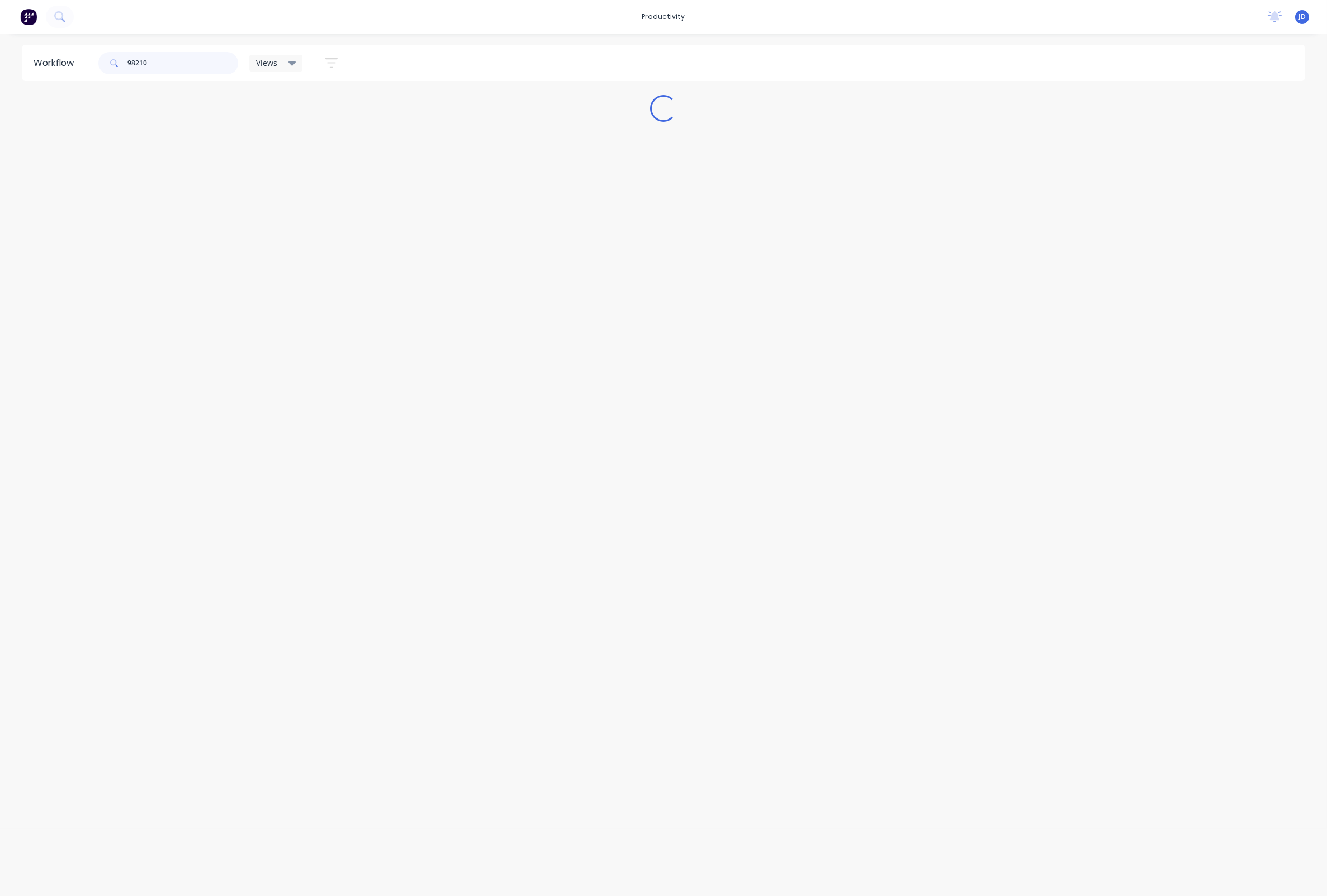
scroll to position [0, 0]
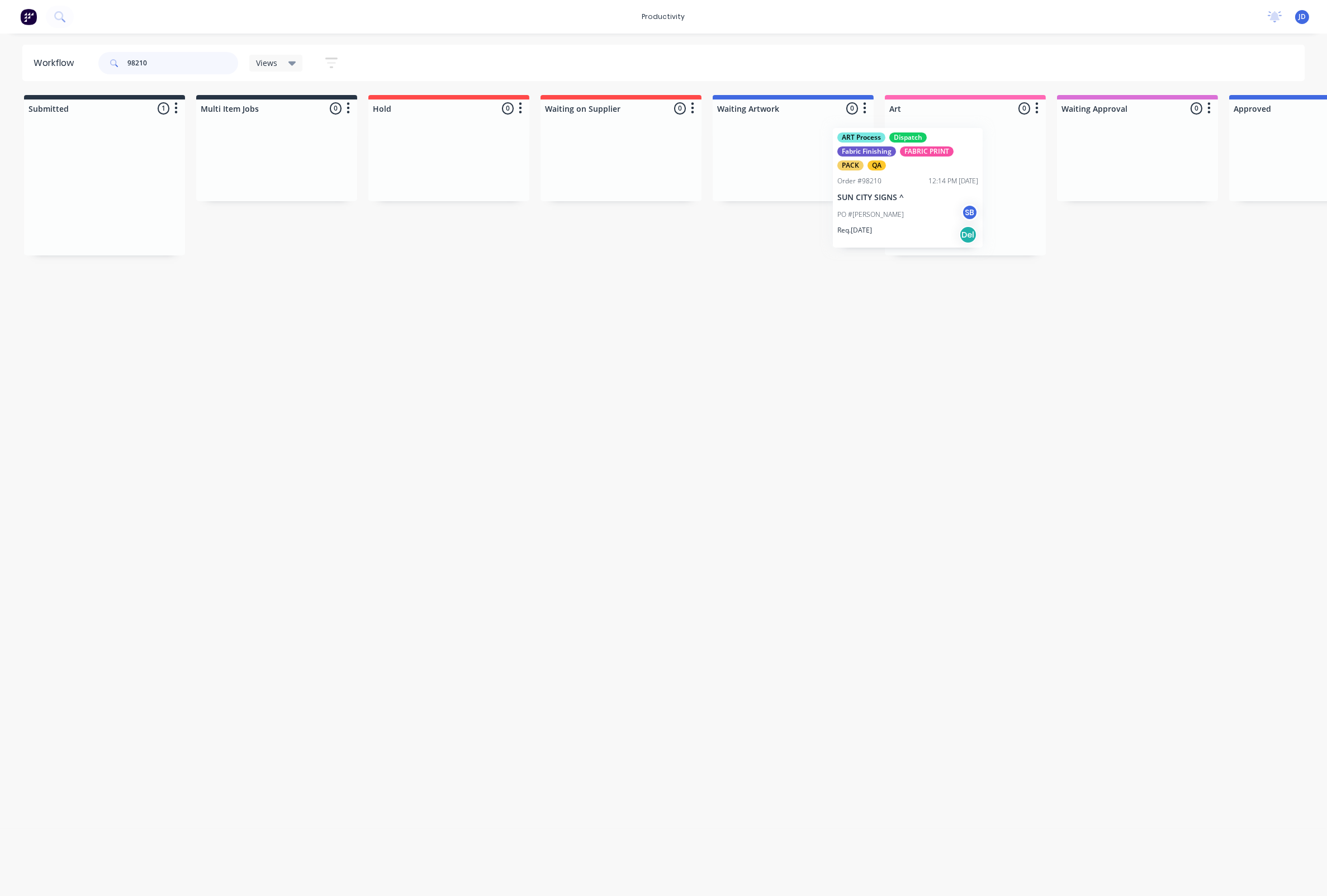
drag, startPoint x: 113, startPoint y: 173, endPoint x: 927, endPoint y: 183, distance: 814.1
click at [956, 192] on p "SUN CITY SIGNS ^" at bounding box center [965, 196] width 141 height 10
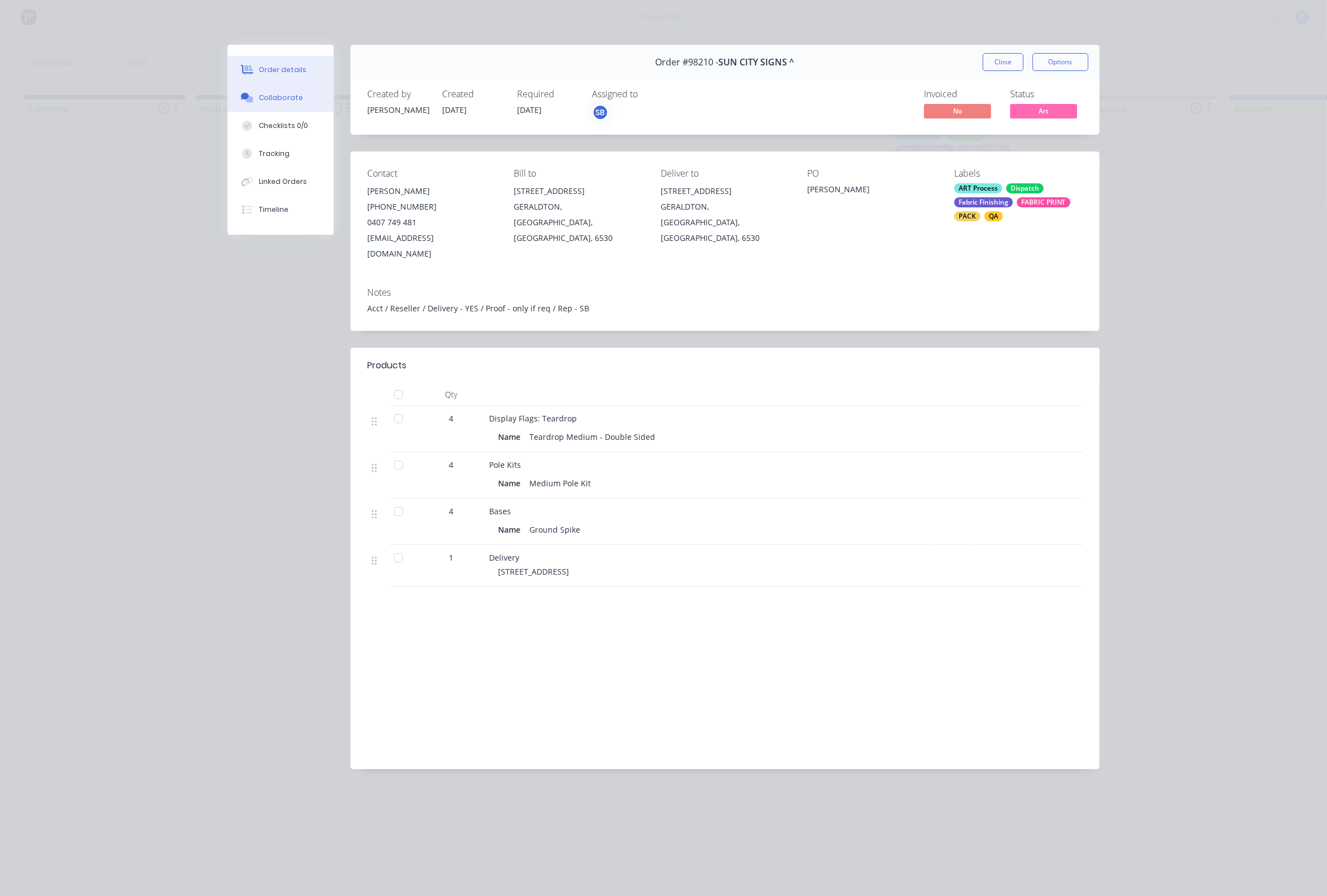
click at [255, 98] on div at bounding box center [247, 98] width 17 height 10
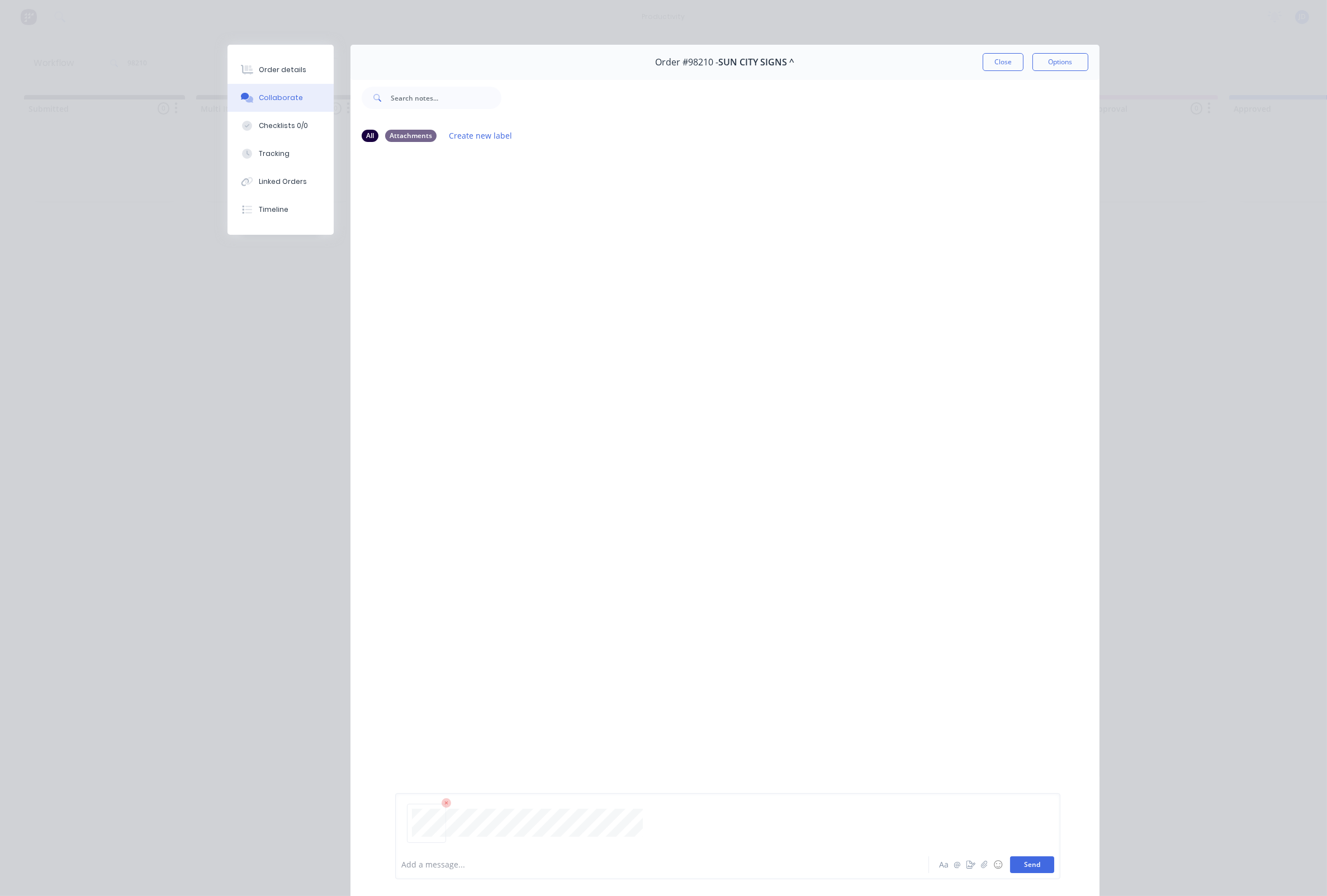
click at [1023, 865] on button "Send" at bounding box center [1032, 865] width 44 height 17
click at [987, 59] on button "Close" at bounding box center [1003, 62] width 41 height 18
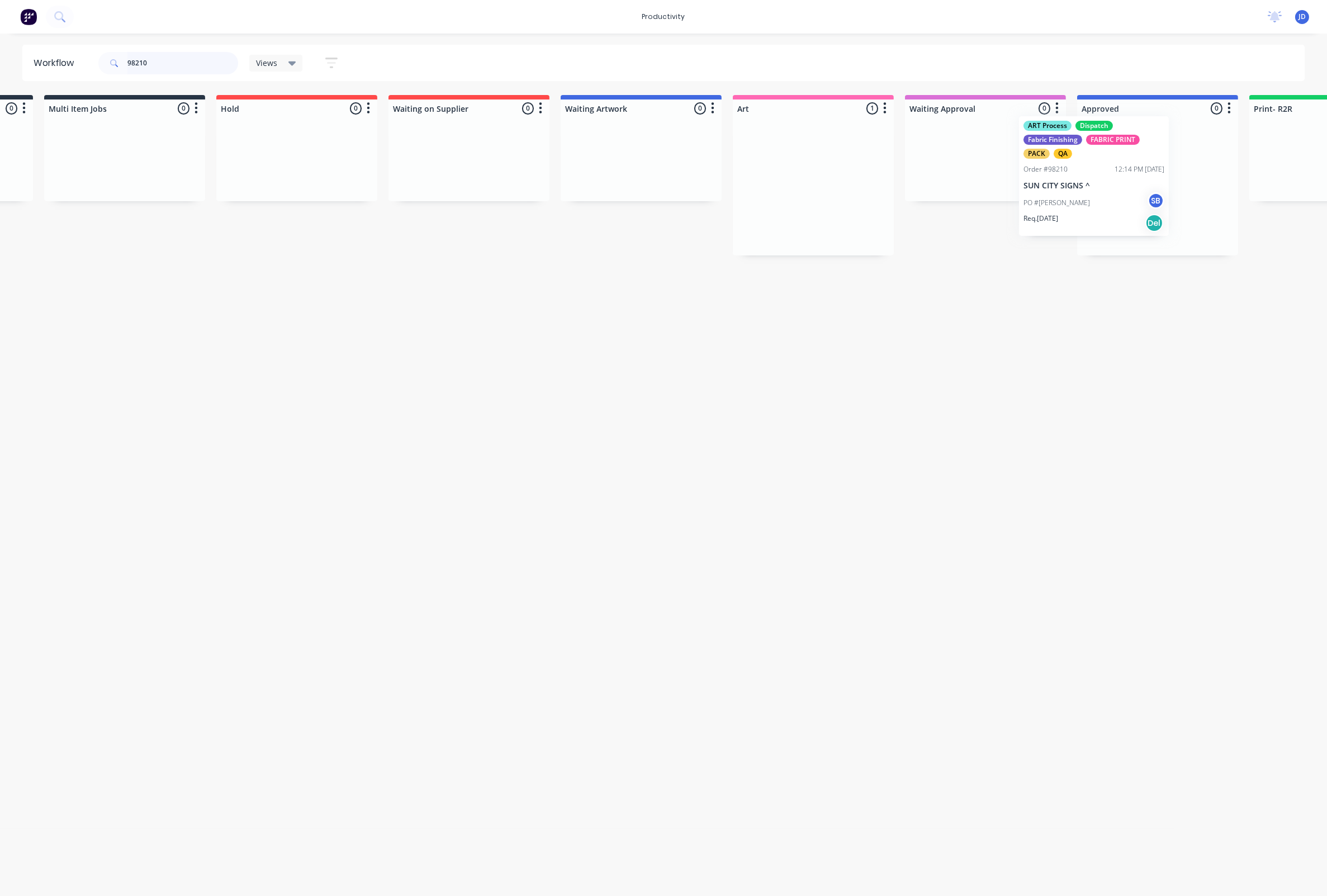
scroll to position [0, 170]
drag, startPoint x: 955, startPoint y: 134, endPoint x: 1083, endPoint y: 124, distance: 128.4
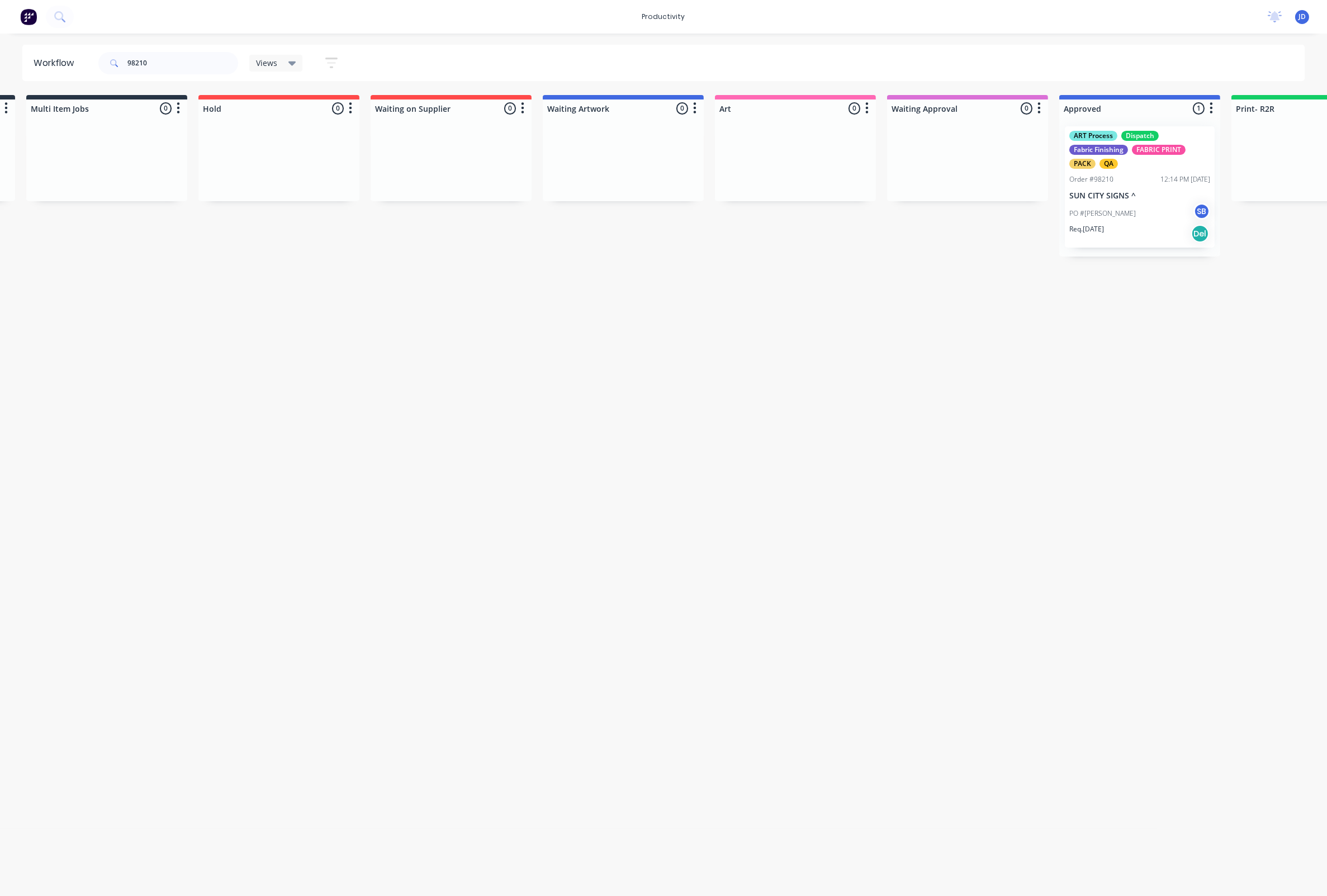
drag, startPoint x: 590, startPoint y: 469, endPoint x: 498, endPoint y: 439, distance: 96.8
click at [589, 469] on div "Workflow 98210 Views Save new view None edit ART DEPT (Default) edit Banner Fin…" at bounding box center [493, 458] width 1327 height 829
drag, startPoint x: 143, startPoint y: 60, endPoint x: 73, endPoint y: 55, distance: 70.2
click at [73, 55] on header "Workflow 98210 Views Save new view None edit ART DEPT (Default) edit Banner Fin…" at bounding box center [664, 62] width 1283 height 36
click at [161, 62] on input "98210" at bounding box center [183, 63] width 111 height 22
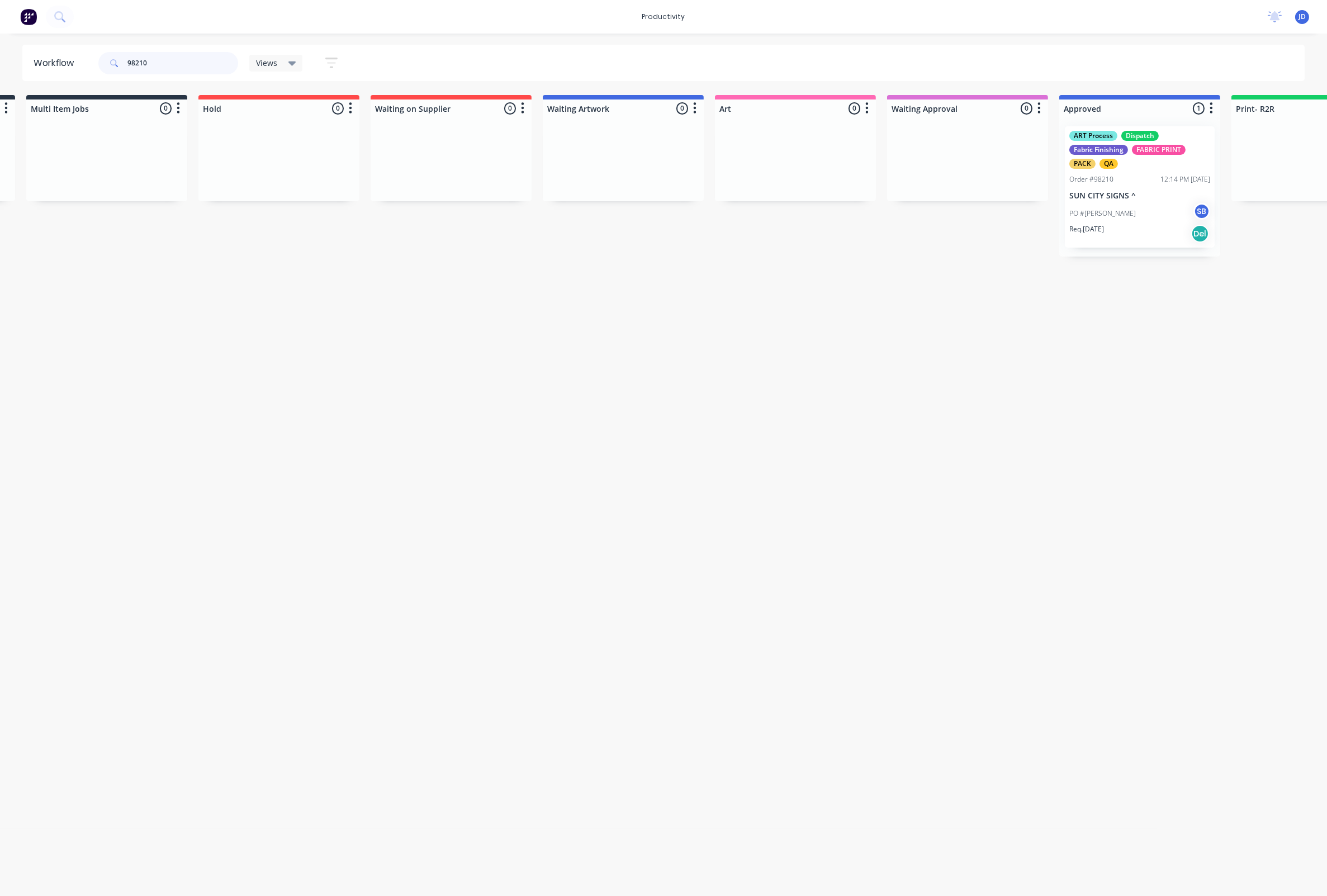
drag, startPoint x: 162, startPoint y: 67, endPoint x: 92, endPoint y: 60, distance: 70.3
click at [92, 60] on header "Workflow 98210 Views Save new view None edit ART DEPT (Default) edit Banner Fin…" at bounding box center [664, 62] width 1283 height 36
click at [200, 65] on input "98210" at bounding box center [183, 63] width 111 height 22
drag, startPoint x: 185, startPoint y: 69, endPoint x: 98, endPoint y: 64, distance: 87.1
click at [98, 64] on div "98210 Views Save new view None edit ART DEPT (Default) edit Banner Finishing ed…" at bounding box center [223, 63] width 254 height 33
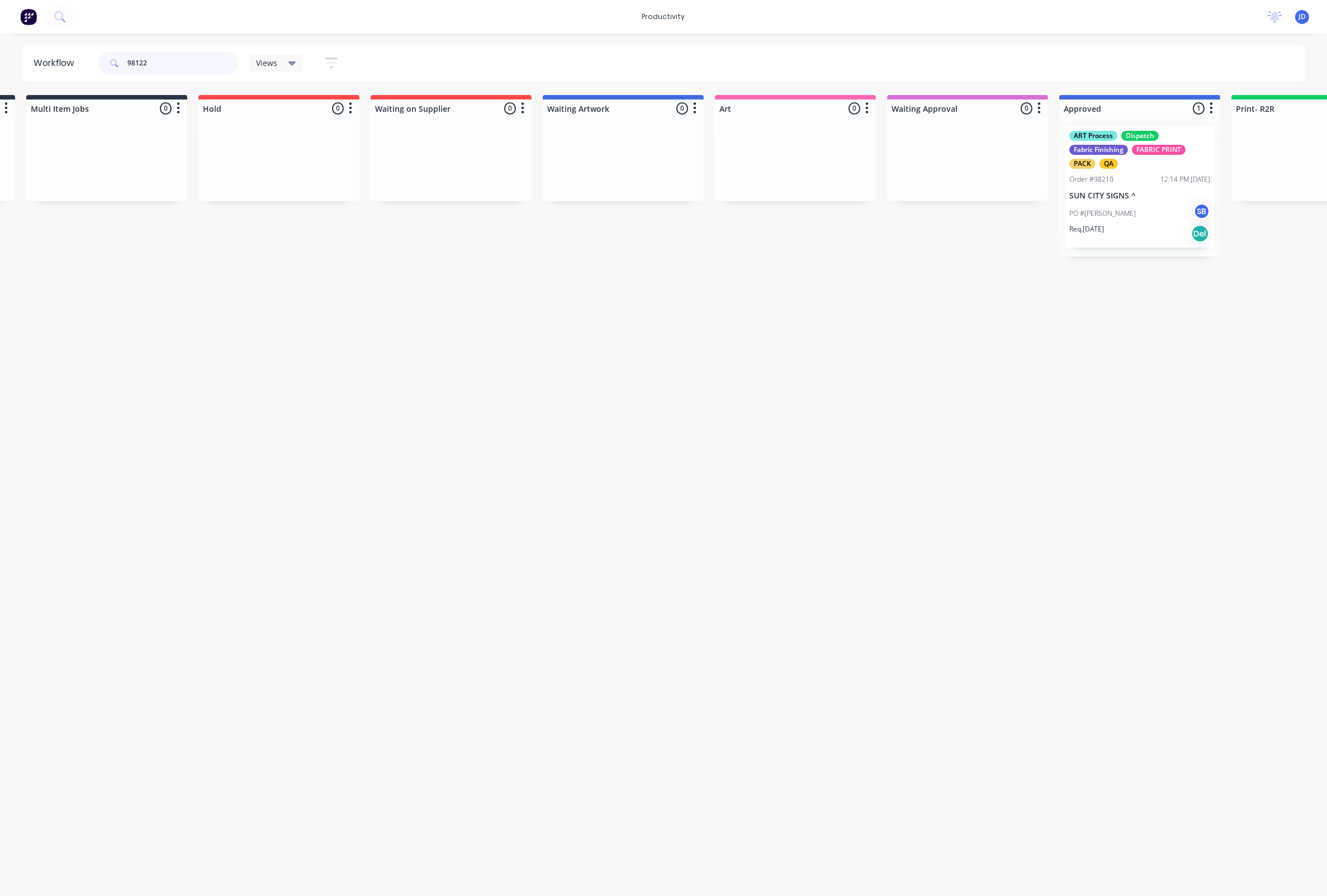
type input "98122"
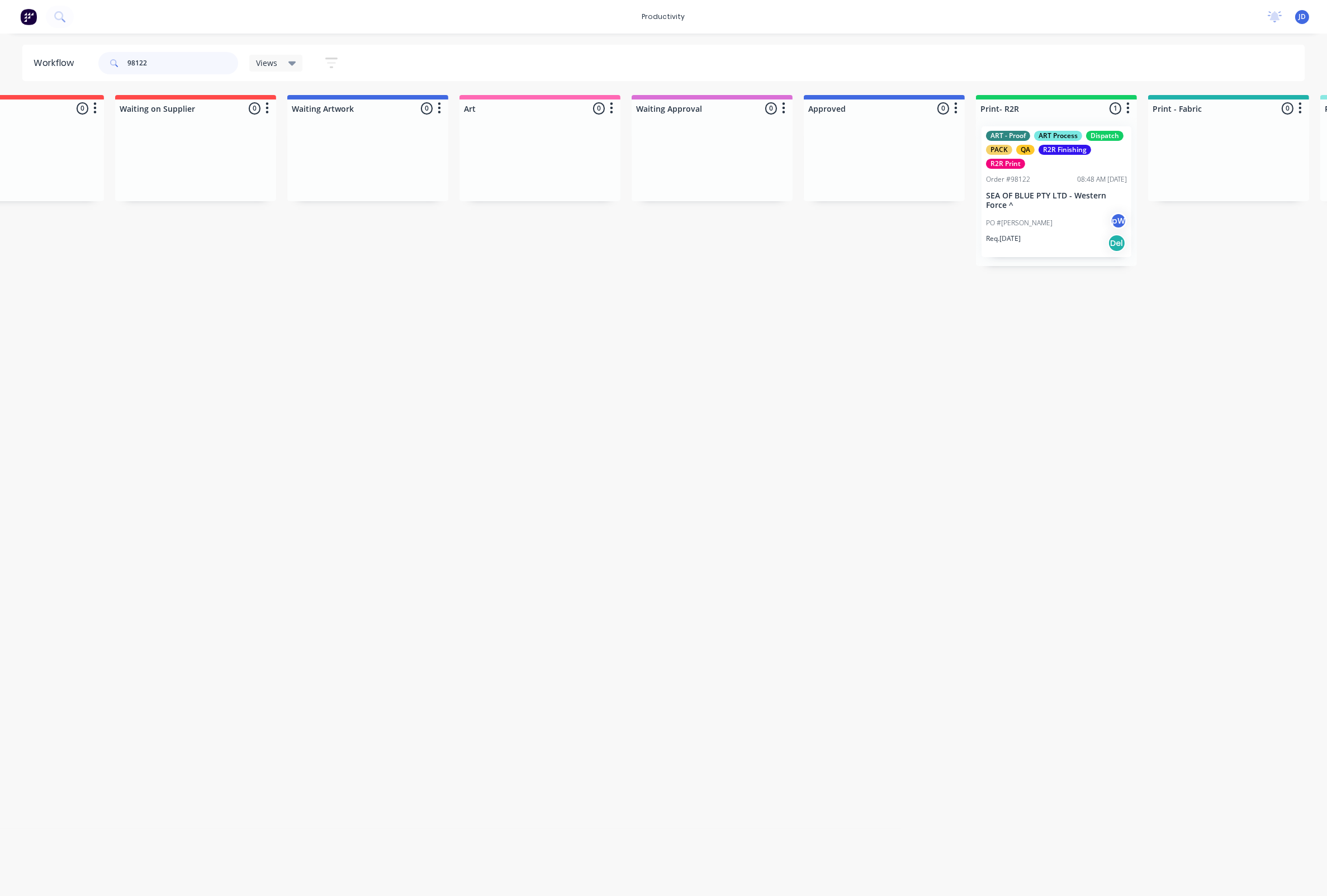
scroll to position [0, 450]
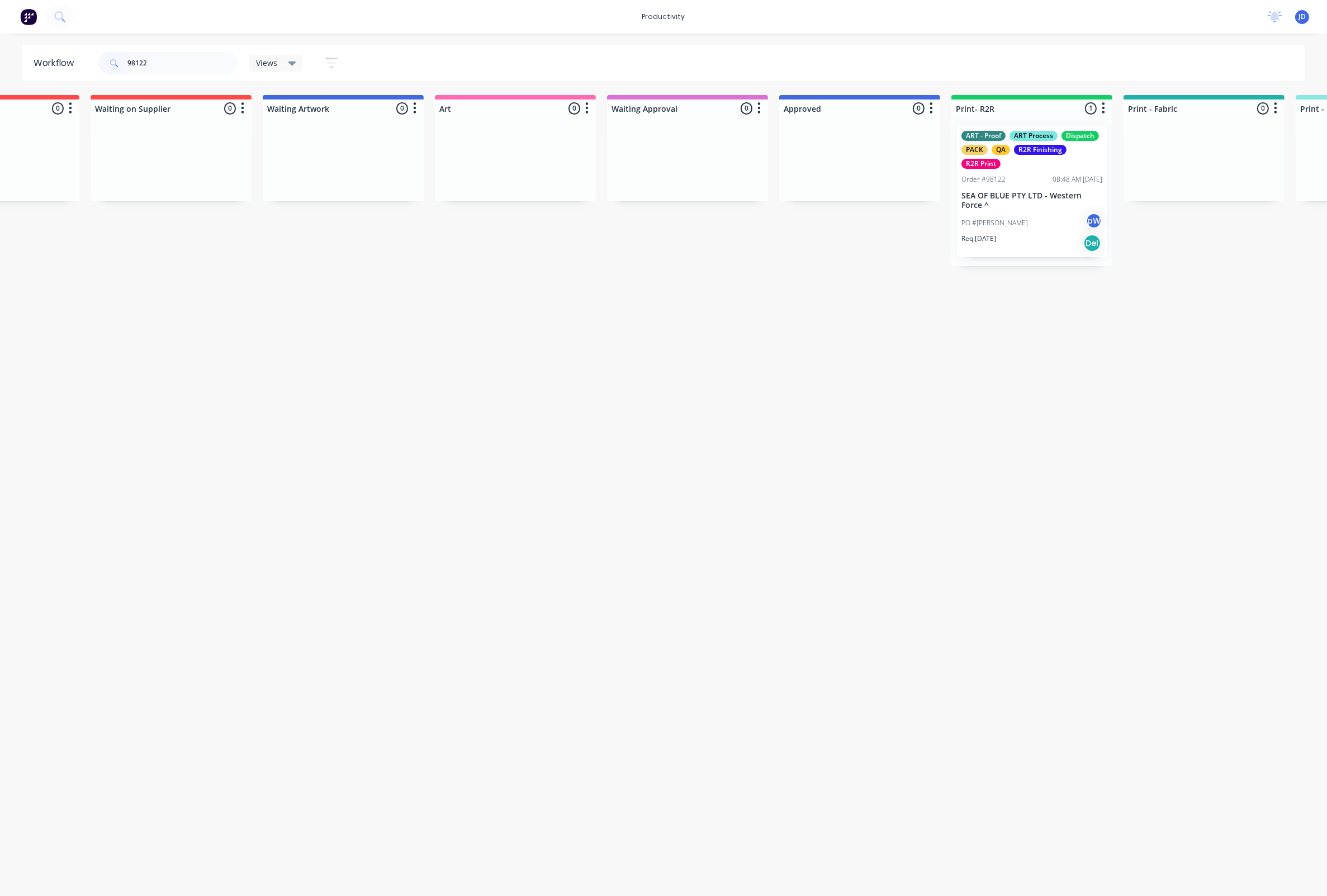
click at [1024, 203] on p "SEA OF BLUE PTY LTD - Western Force ^" at bounding box center [1031, 200] width 141 height 19
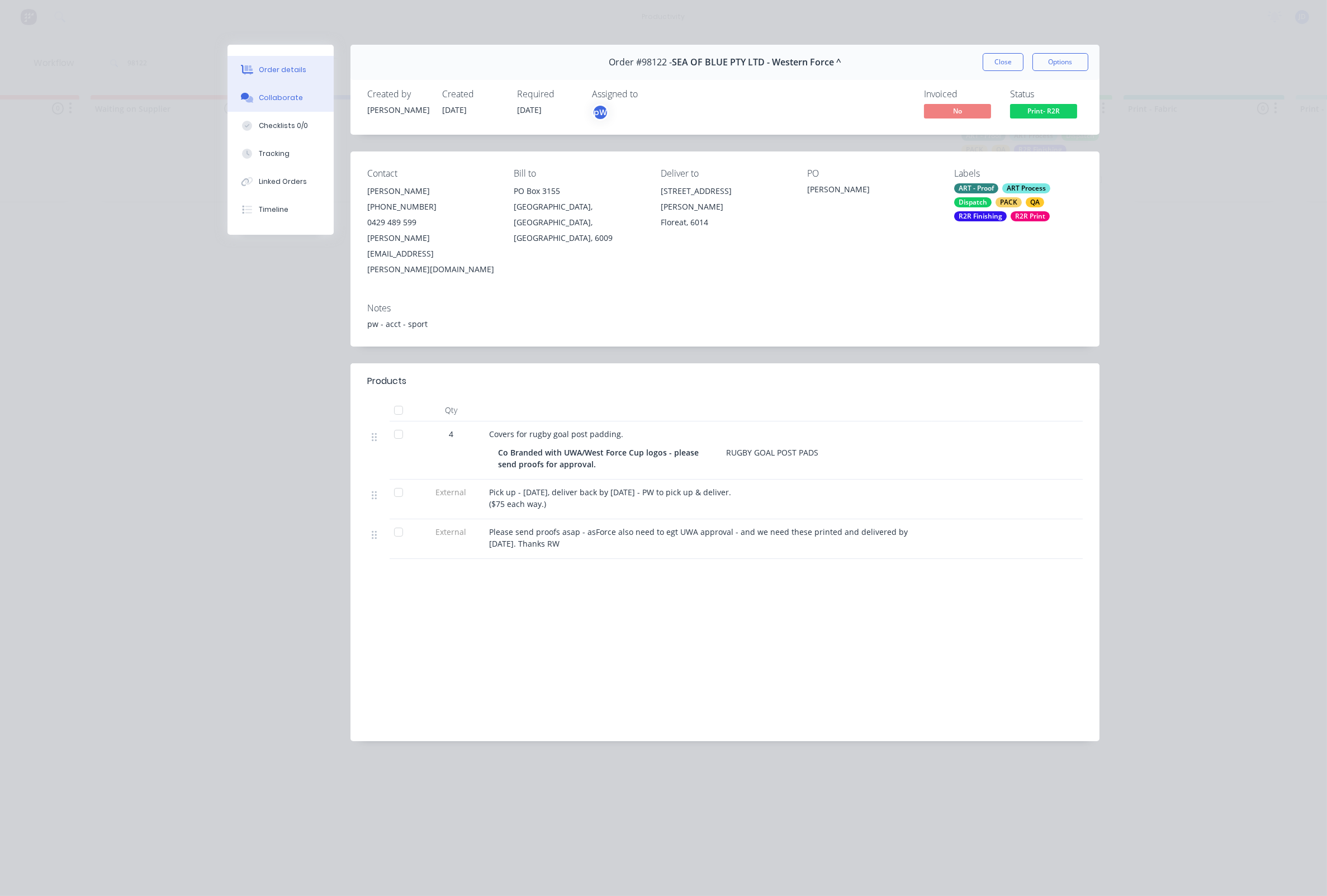
click at [266, 110] on button "Collaborate" at bounding box center [280, 98] width 106 height 28
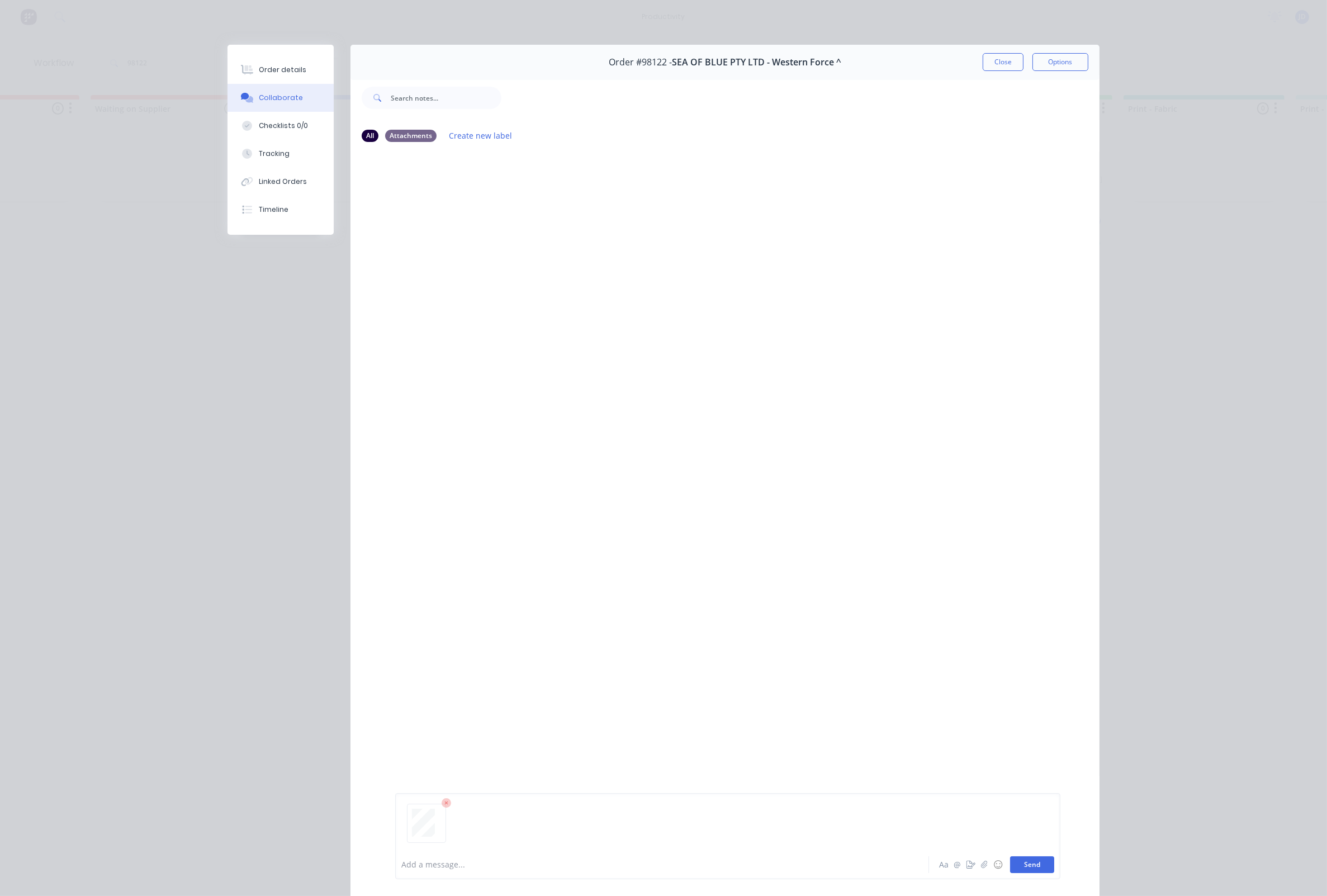
click at [1039, 860] on button "Send" at bounding box center [1032, 865] width 44 height 17
click at [733, 868] on div at bounding box center [646, 865] width 490 height 12
click at [991, 66] on button "Close" at bounding box center [1003, 62] width 41 height 18
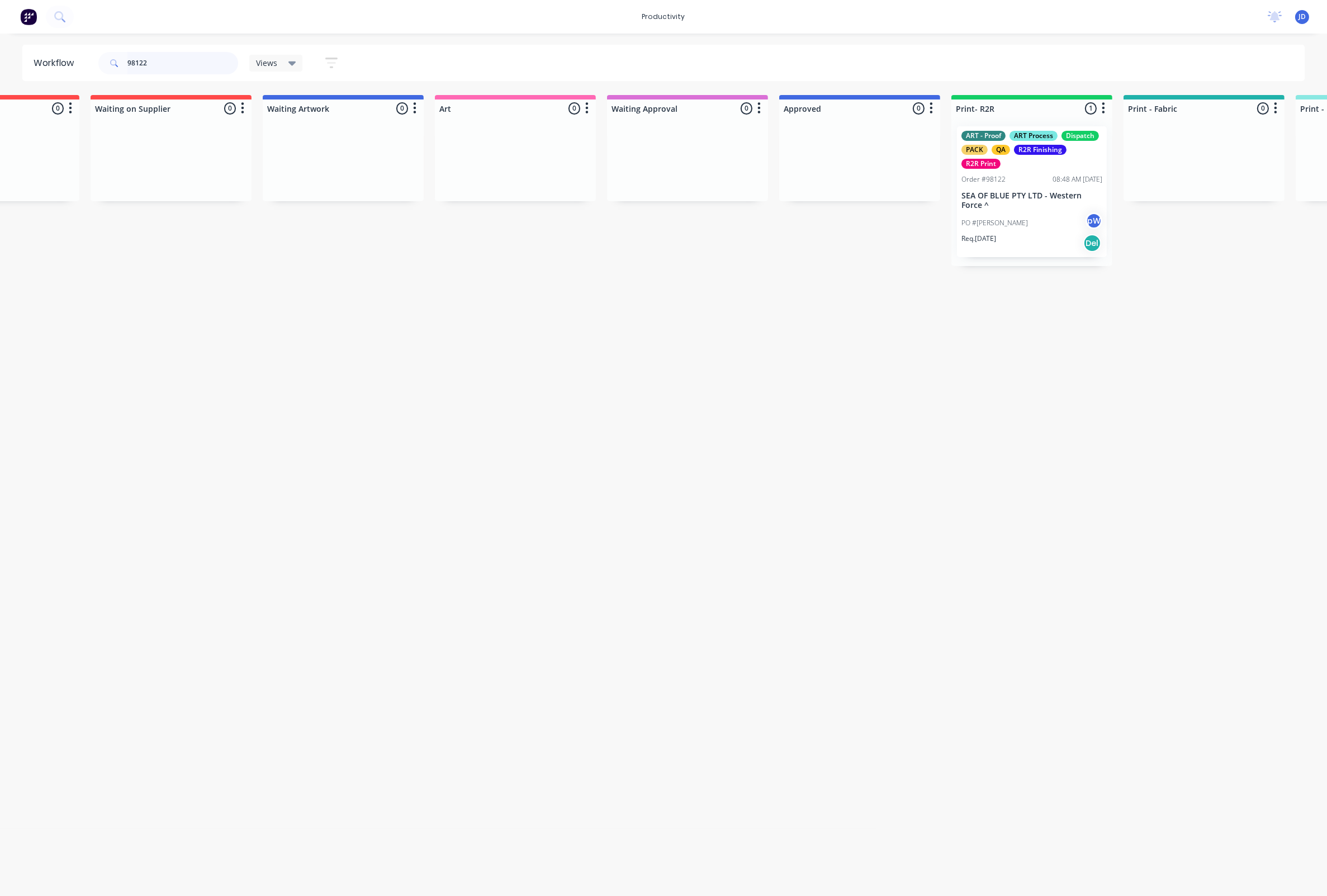
drag, startPoint x: 200, startPoint y: 68, endPoint x: 69, endPoint y: 55, distance: 131.6
click at [70, 55] on header "Workflow 98122 Views Save new view None edit ART DEPT (Default) edit Banner Fin…" at bounding box center [664, 62] width 1283 height 36
type input "98214"
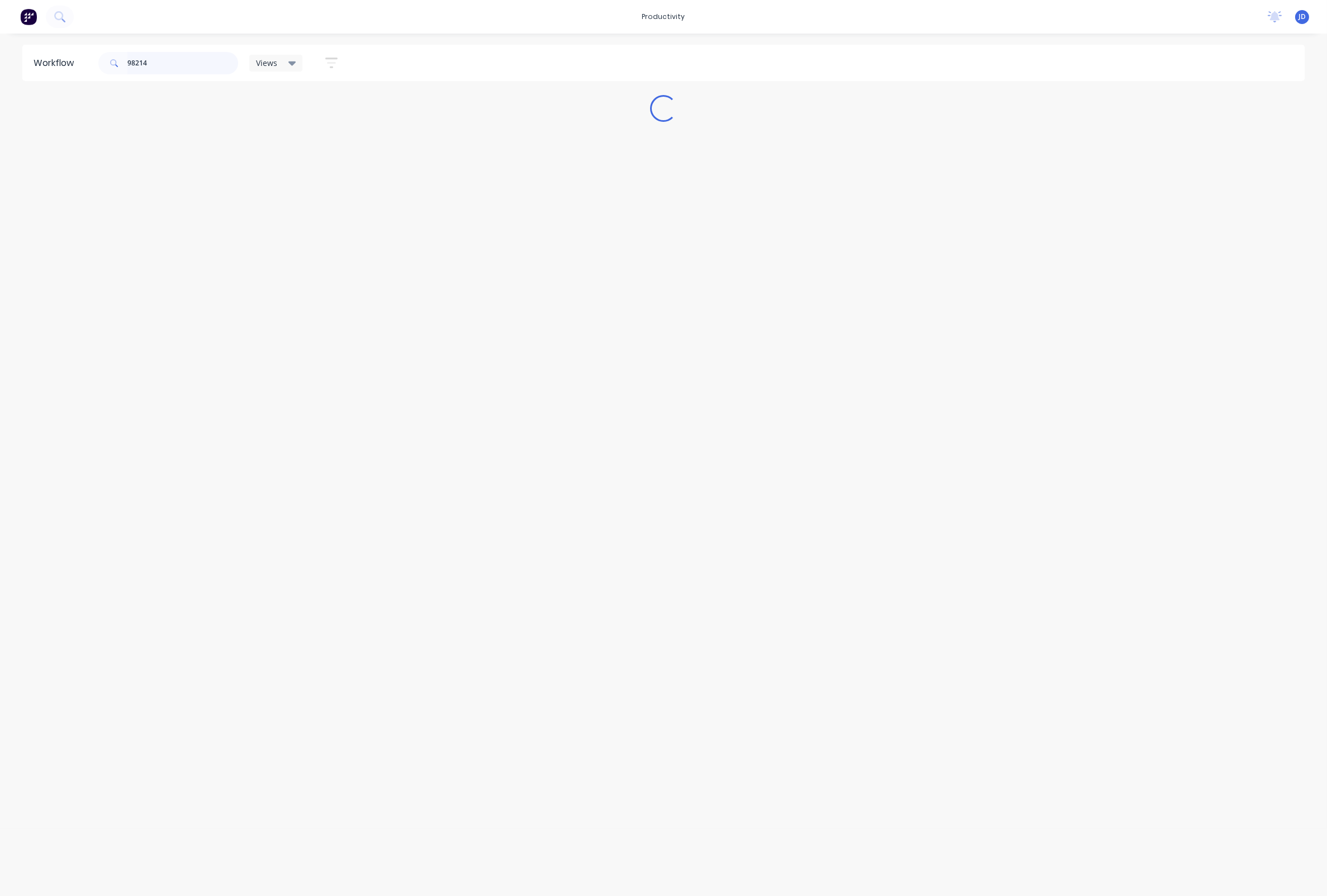
scroll to position [0, 0]
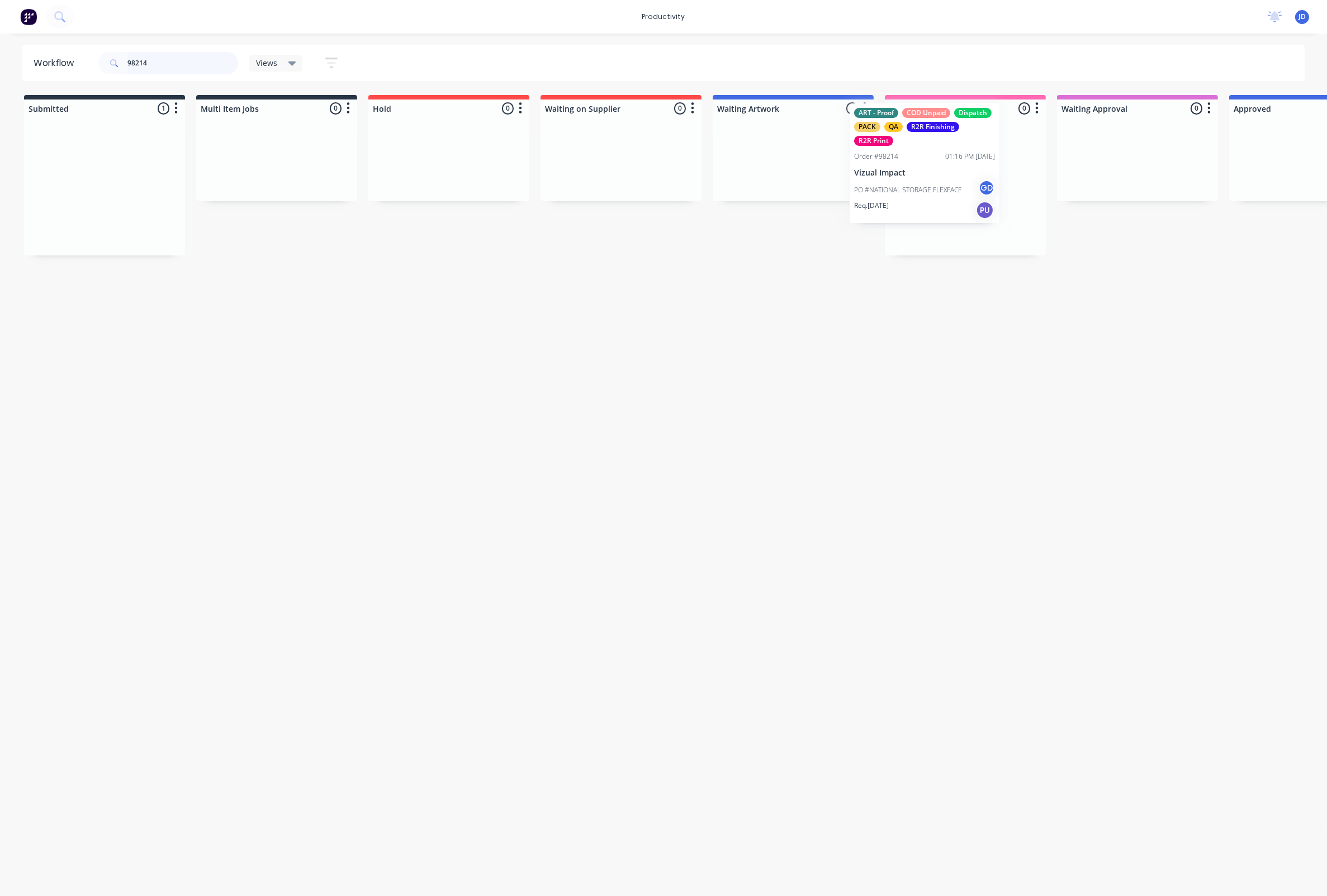
drag, startPoint x: 420, startPoint y: 202, endPoint x: 992, endPoint y: 155, distance: 573.9
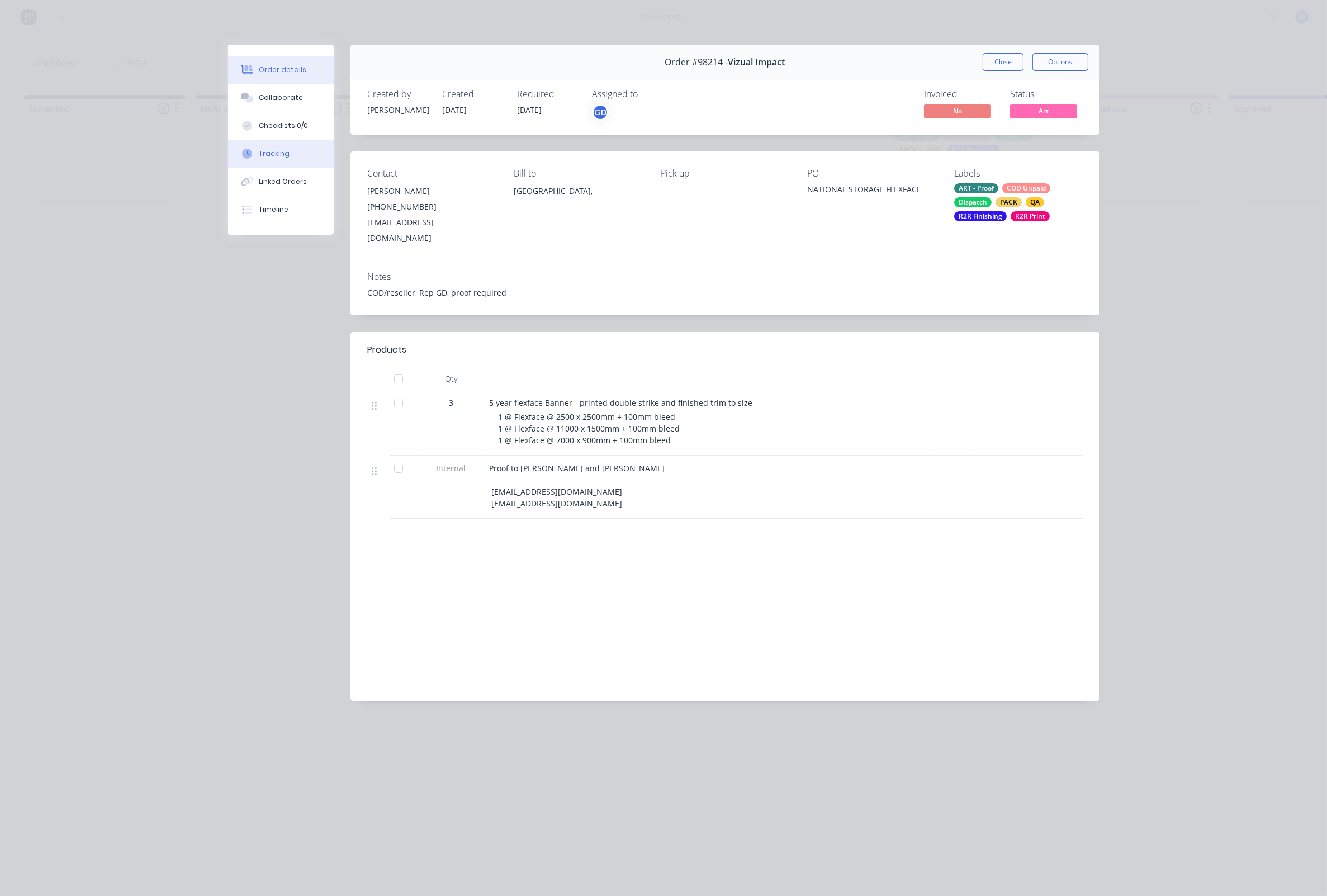
click at [292, 168] on button "Tracking" at bounding box center [280, 153] width 106 height 28
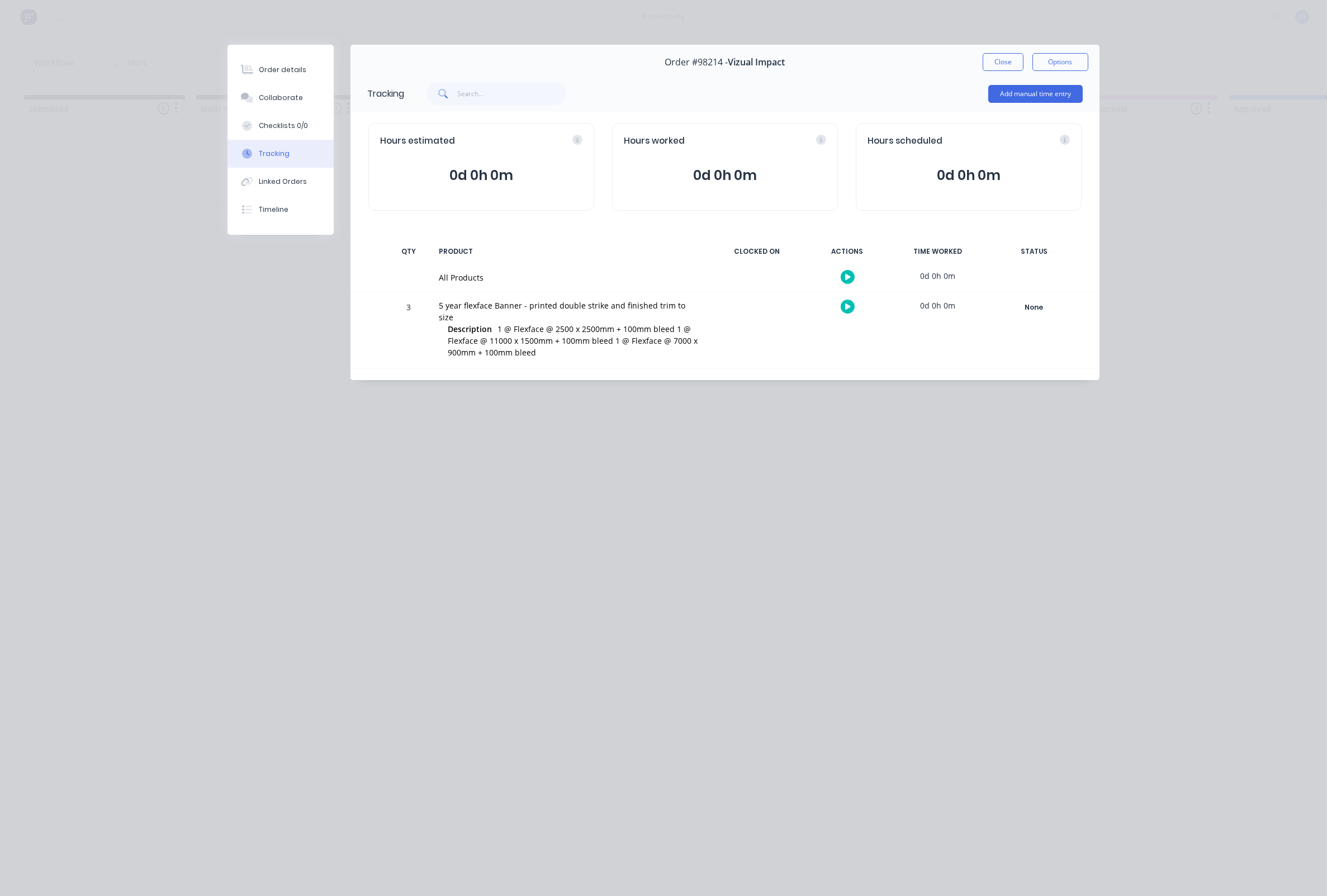
click at [851, 307] on button at bounding box center [847, 306] width 14 height 14
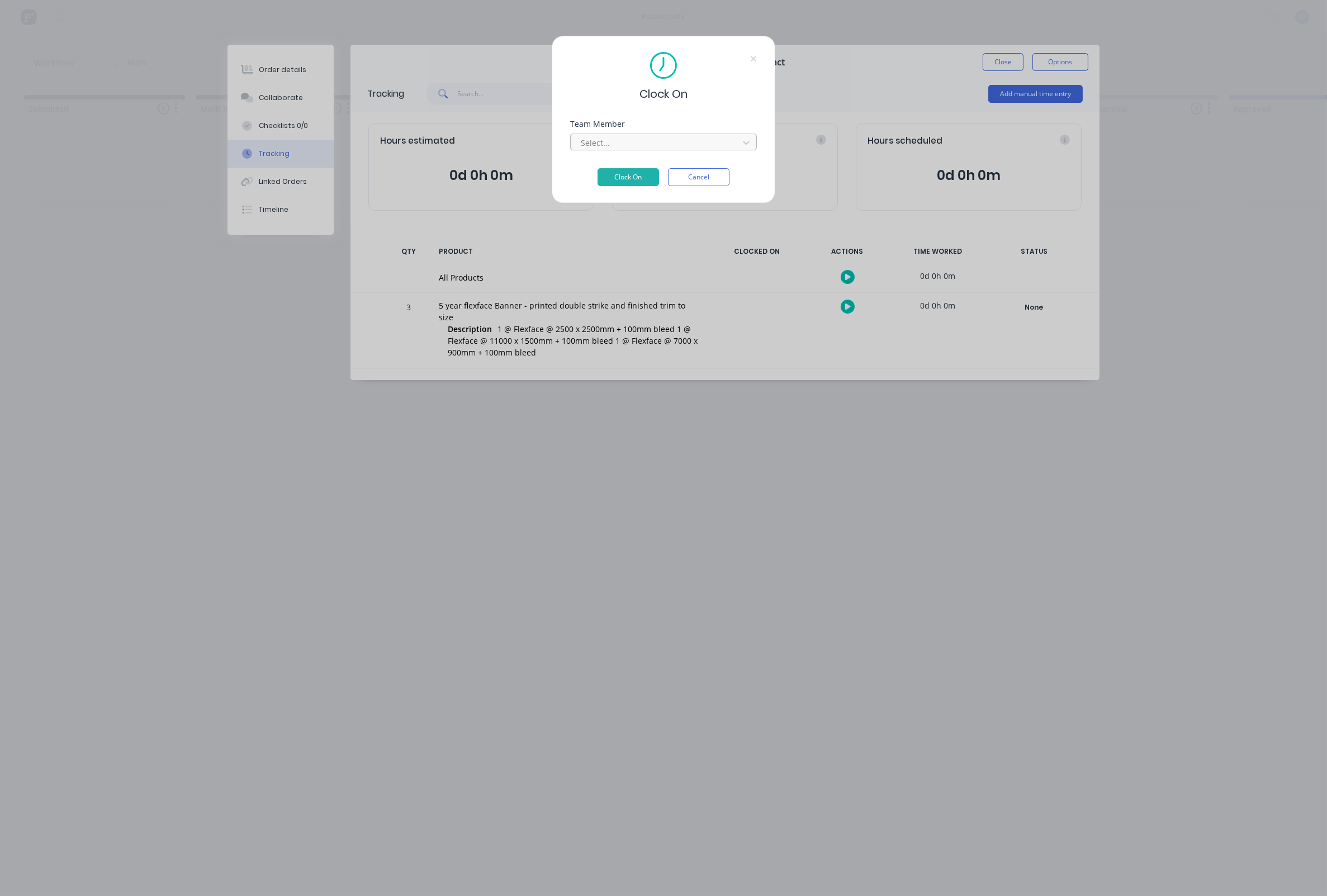
click at [647, 150] on div at bounding box center [657, 142] width 153 height 14
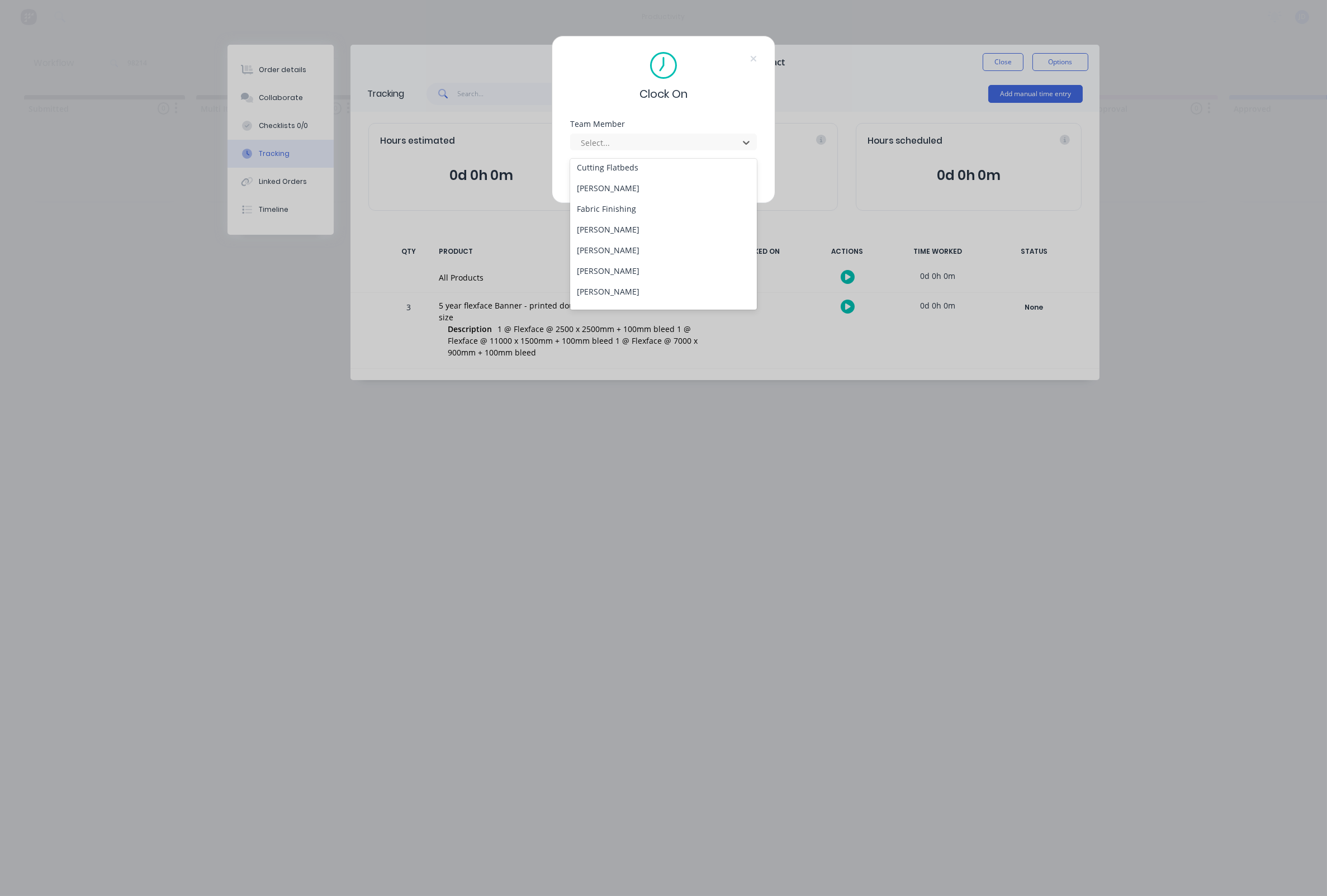
scroll to position [90, 0]
click at [598, 237] on div "[PERSON_NAME]" at bounding box center [663, 248] width 187 height 21
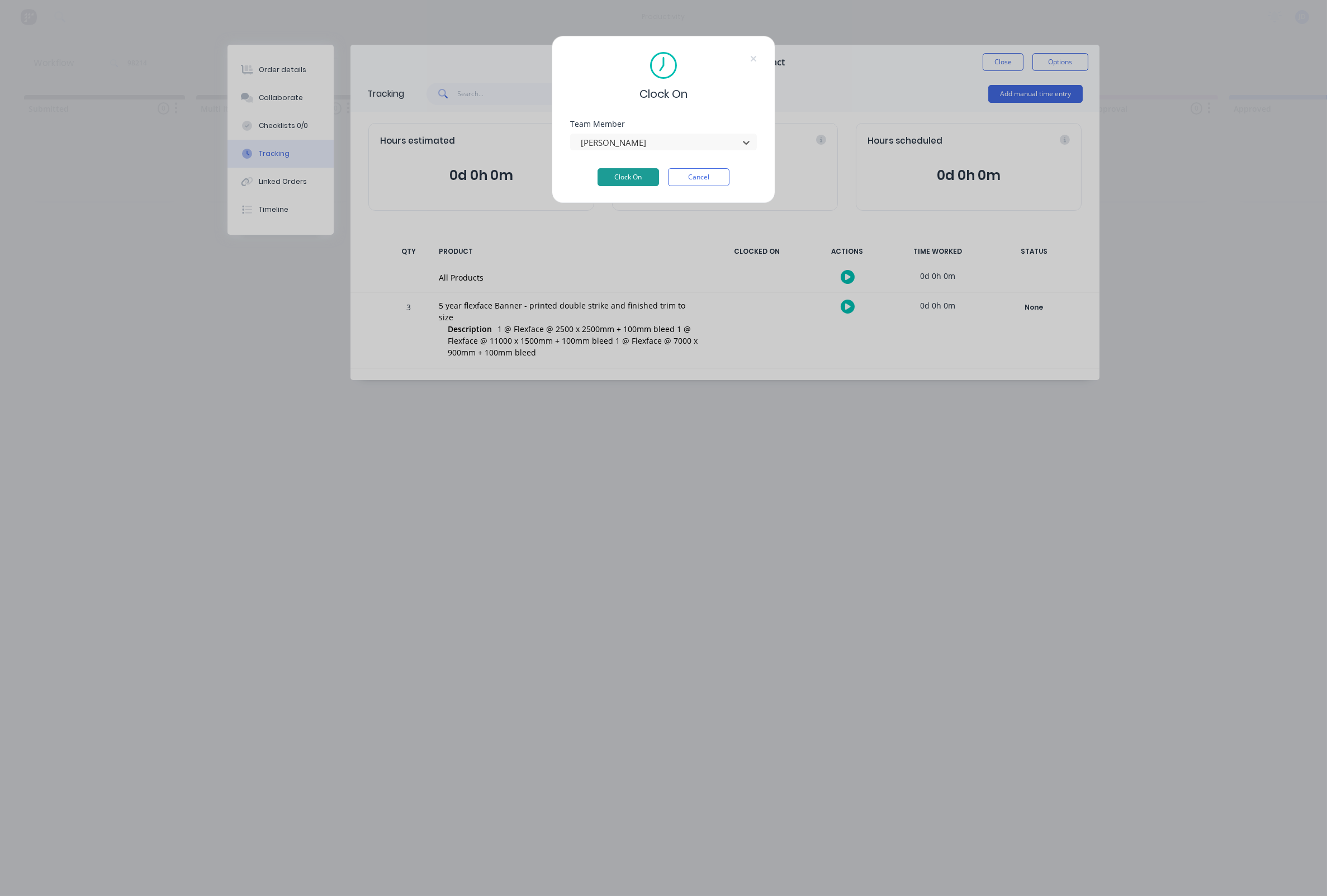
click at [619, 185] on button "Clock On" at bounding box center [628, 177] width 62 height 18
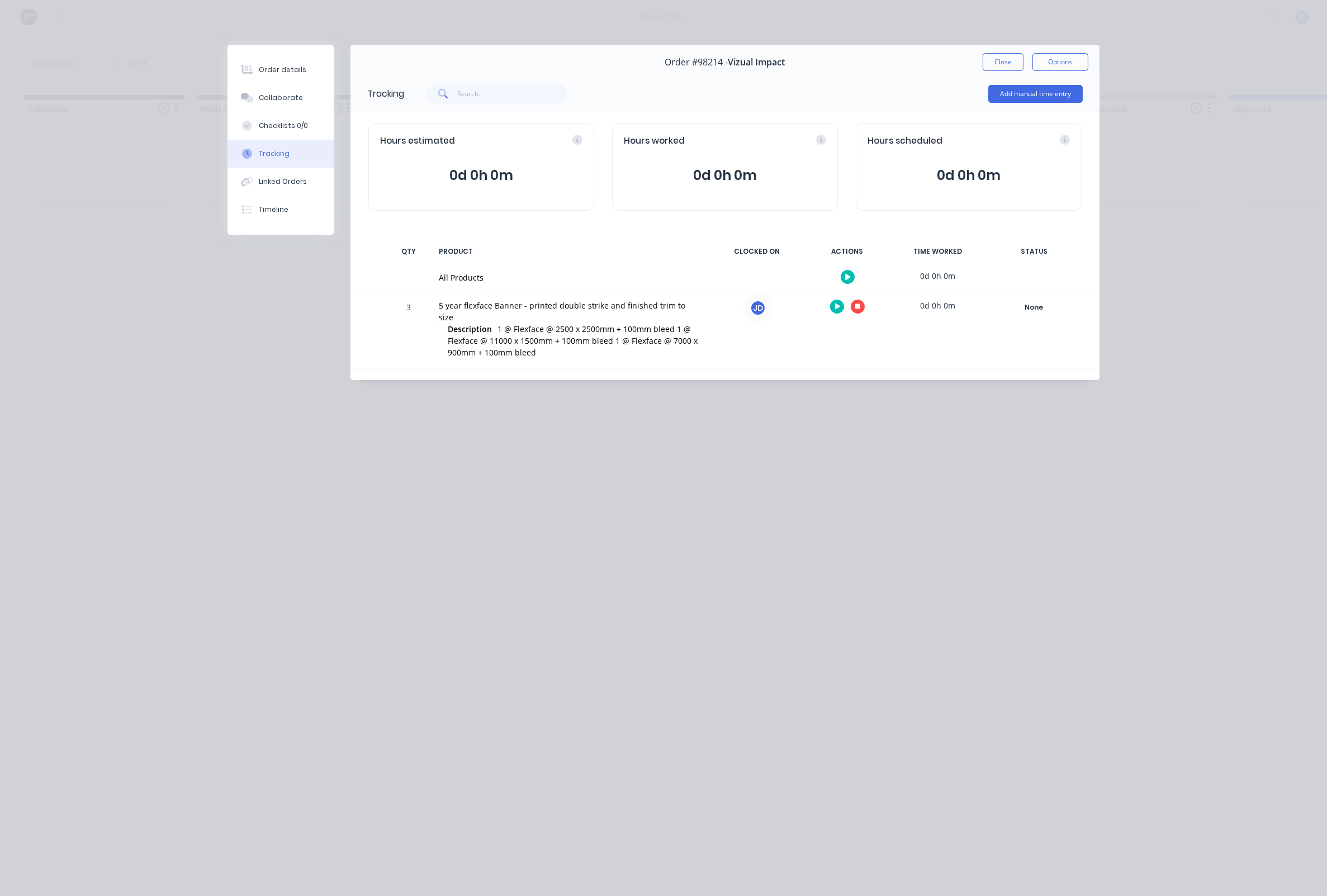
click at [858, 308] on icon at bounding box center [858, 307] width 6 height 6
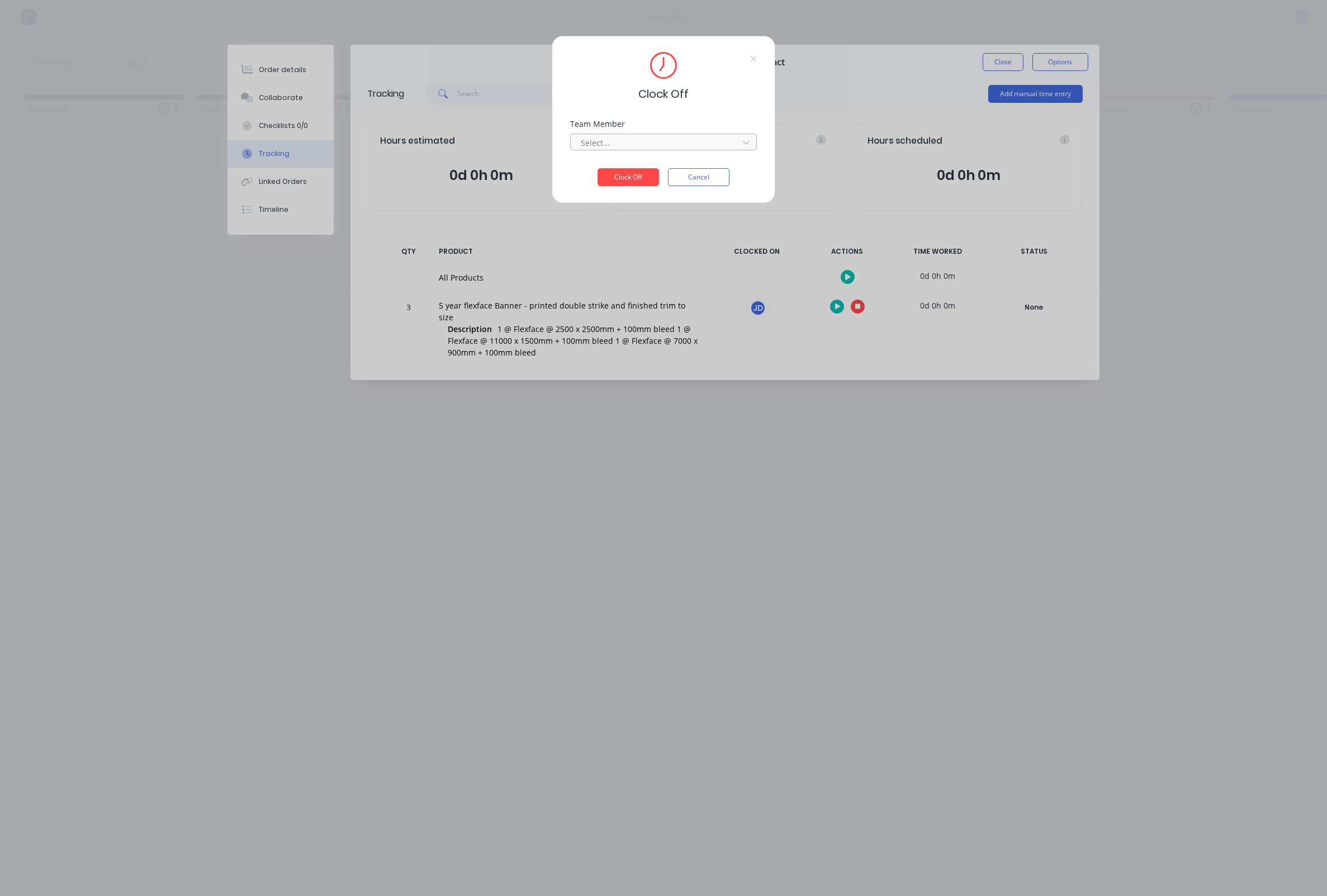
drag, startPoint x: 636, startPoint y: 131, endPoint x: 630, endPoint y: 144, distance: 14.3
click at [636, 128] on div "Team Member" at bounding box center [663, 124] width 187 height 8
click at [626, 150] on div at bounding box center [657, 142] width 153 height 14
drag, startPoint x: 611, startPoint y: 170, endPoint x: 623, endPoint y: 176, distance: 13.4
click at [611, 170] on div "[PERSON_NAME]" at bounding box center [663, 172] width 187 height 21
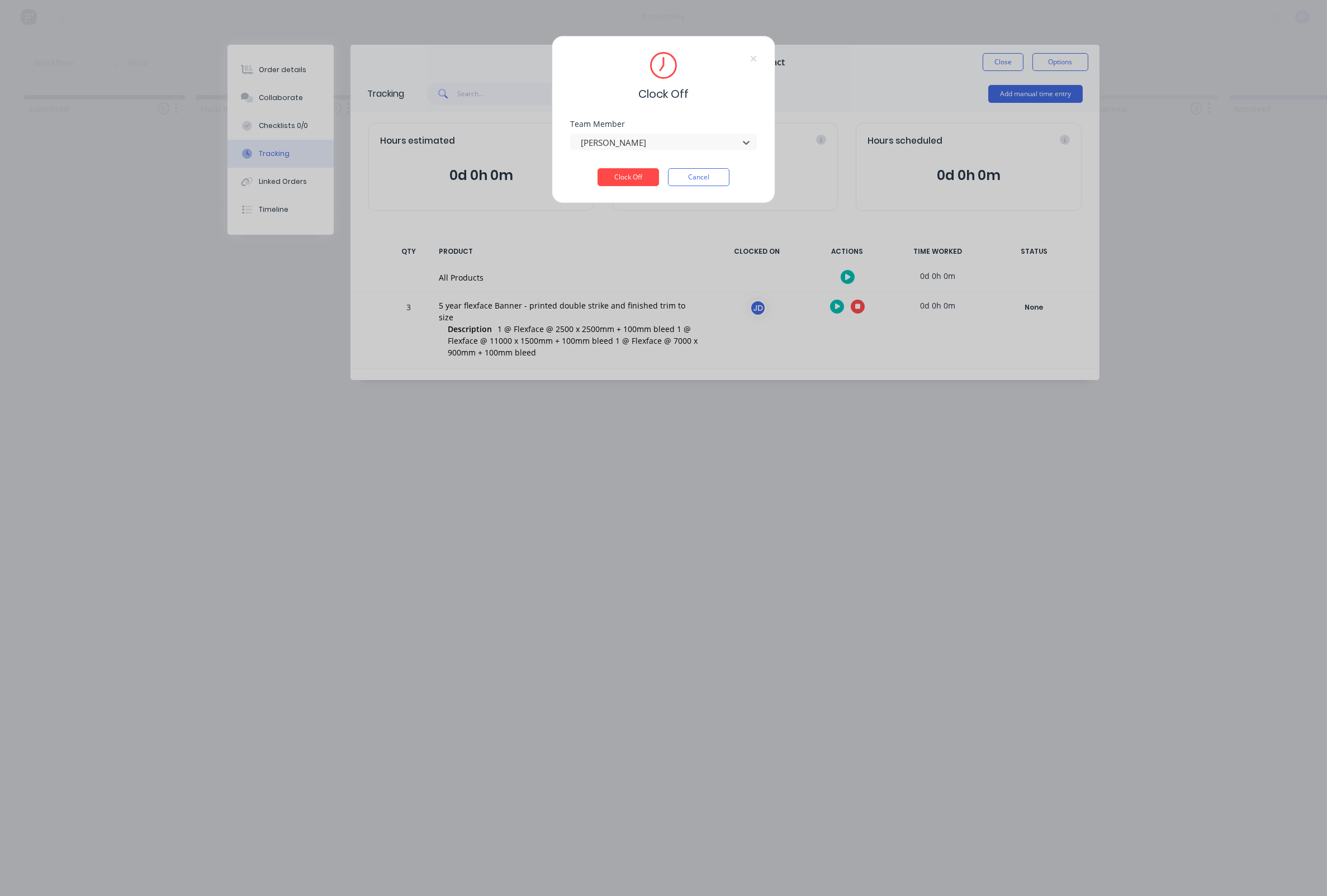
drag, startPoint x: 624, startPoint y: 176, endPoint x: 790, endPoint y: 136, distance: 170.8
click at [624, 176] on button "Clock Off" at bounding box center [628, 177] width 62 height 18
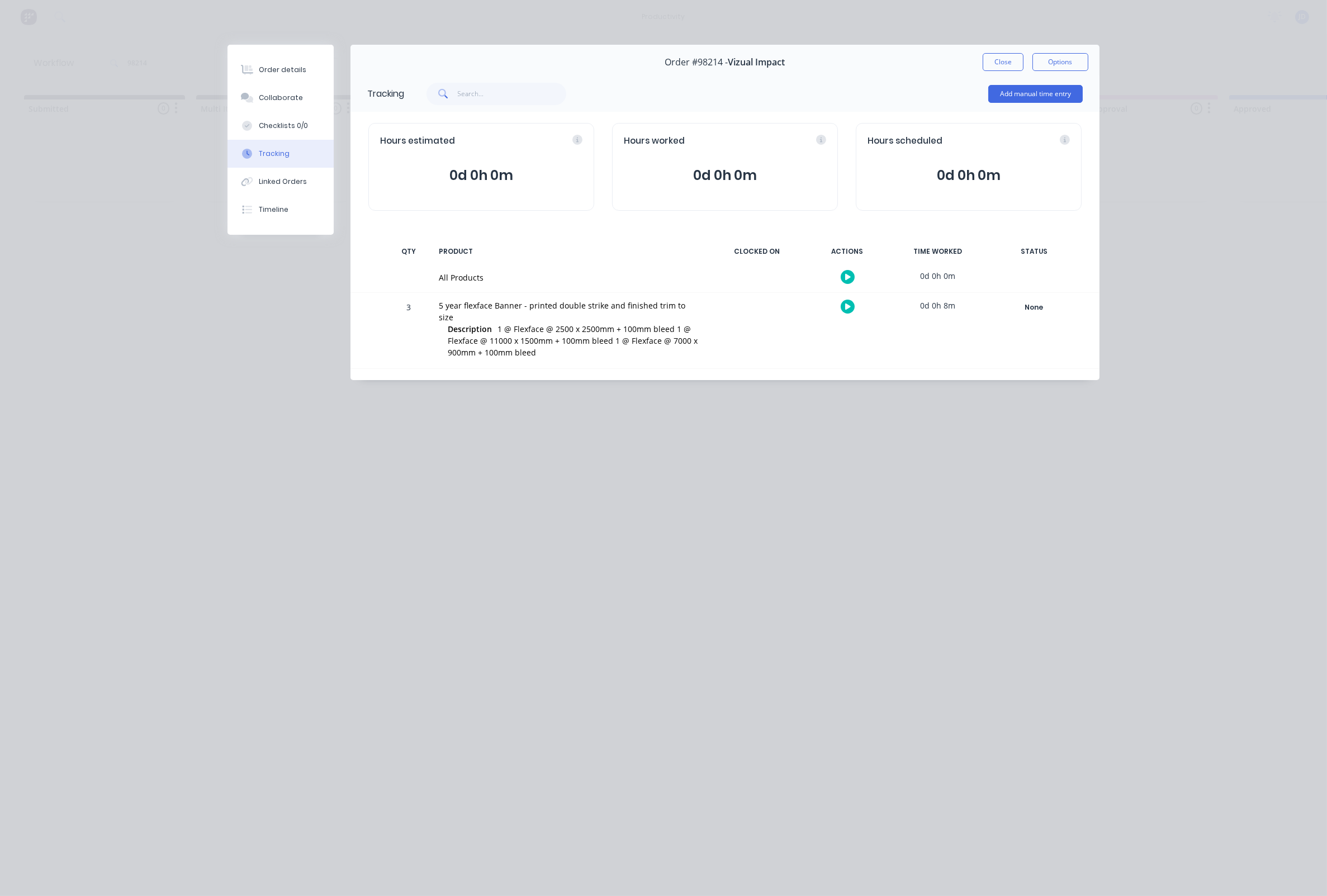
click at [996, 60] on button "Close" at bounding box center [1003, 62] width 41 height 18
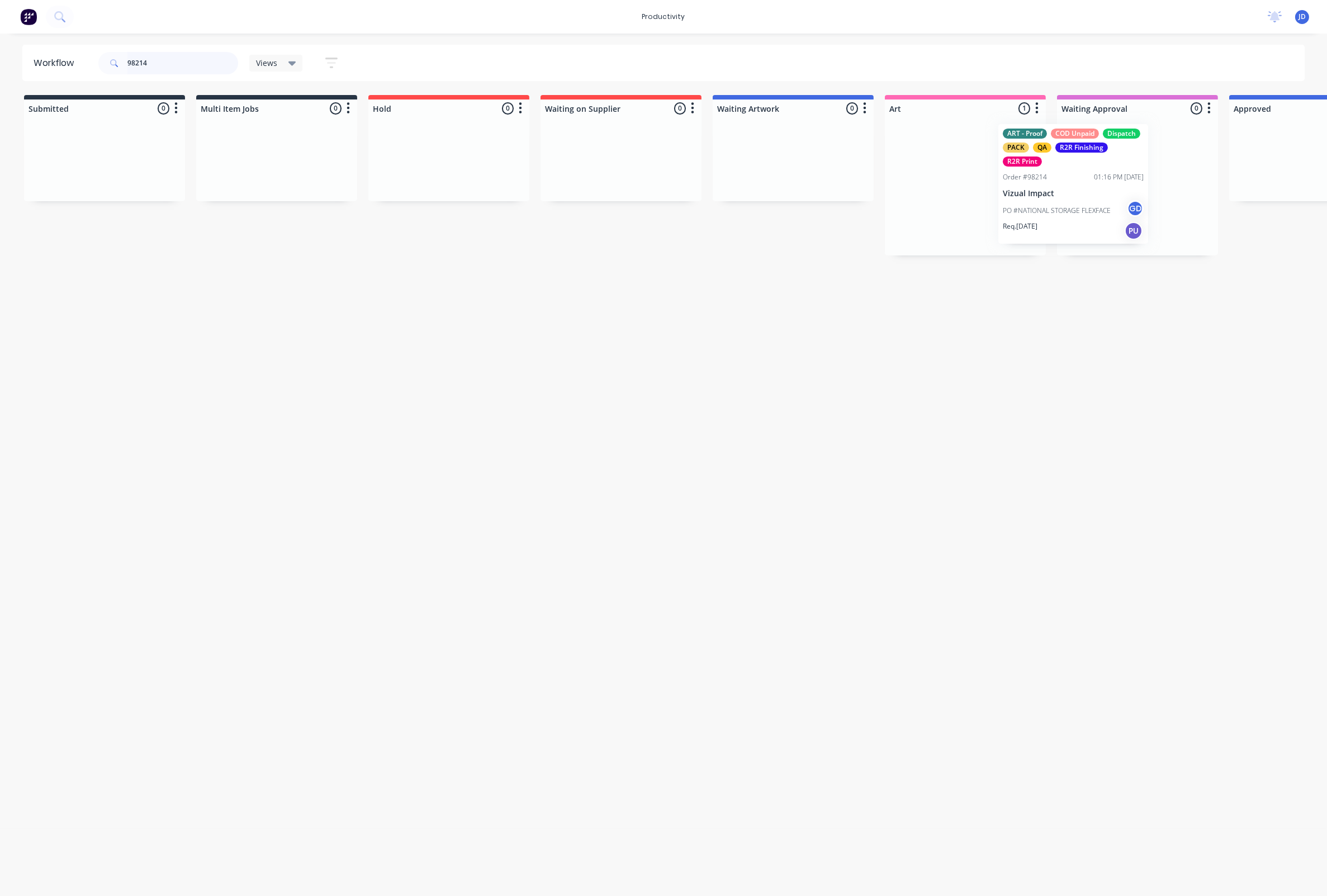
drag, startPoint x: 1064, startPoint y: 188, endPoint x: 1107, endPoint y: 187, distance: 43.0
